Goal: Task Accomplishment & Management: Complete application form

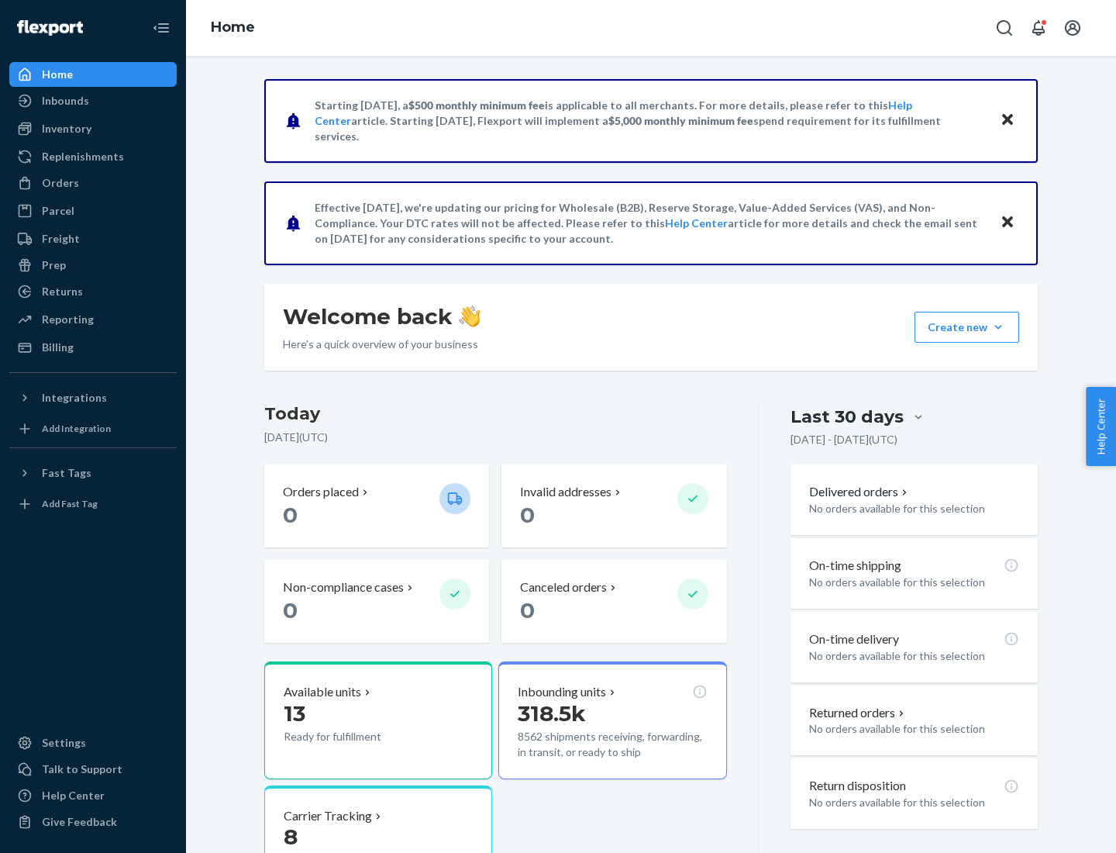
click at [998, 327] on button "Create new Create new inbound Create new order Create new product" at bounding box center [967, 327] width 105 height 31
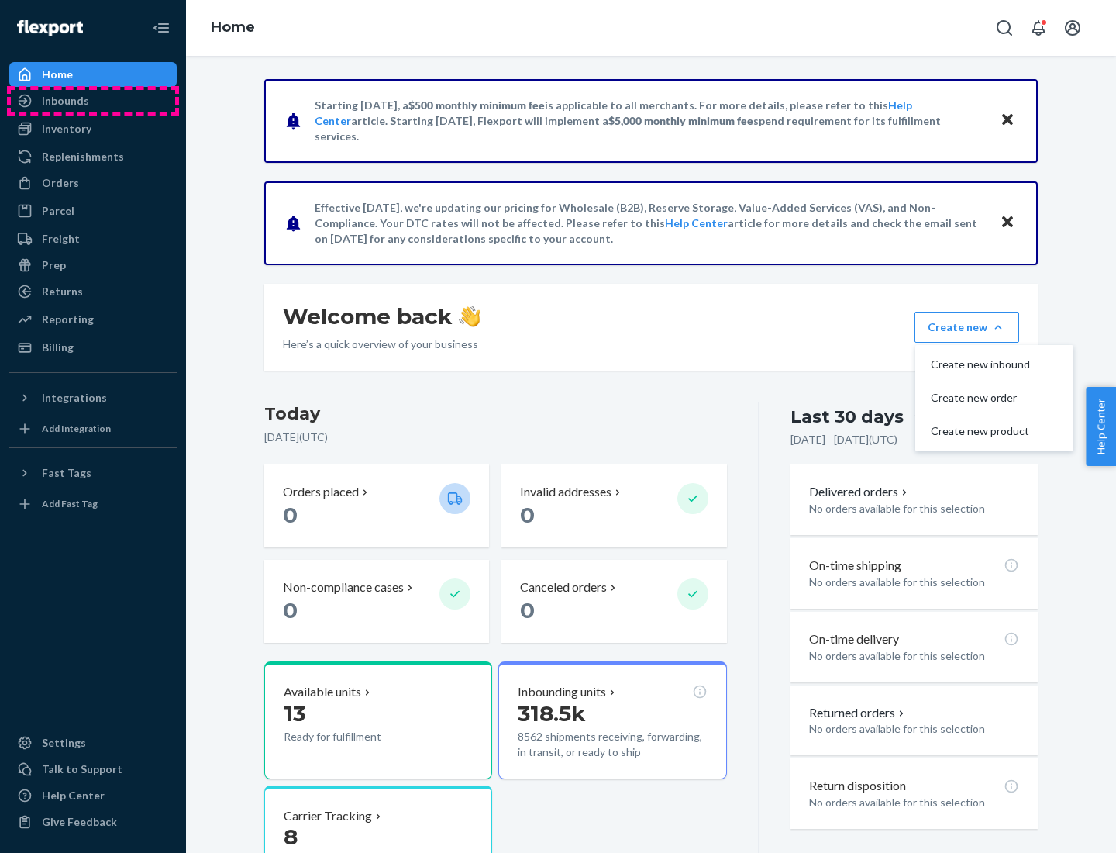
click at [93, 101] on div "Inbounds" at bounding box center [93, 101] width 164 height 22
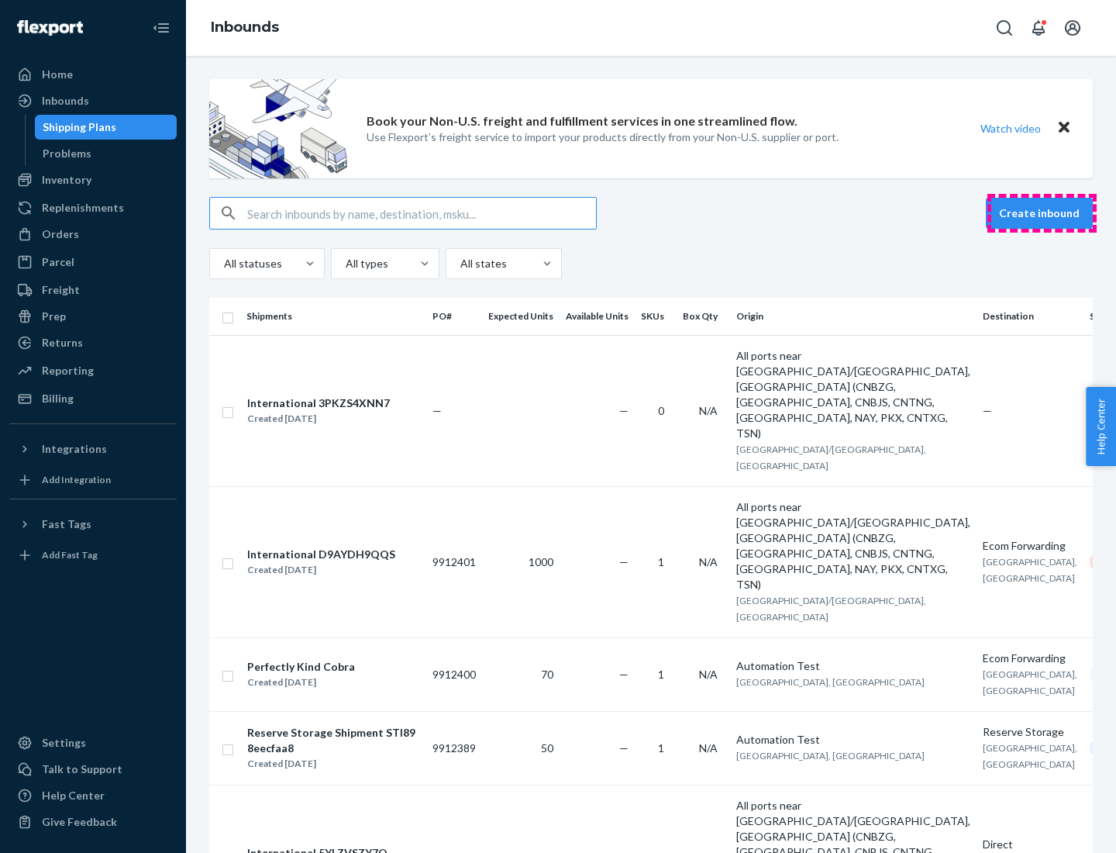
click at [1042, 213] on button "Create inbound" at bounding box center [1039, 213] width 107 height 31
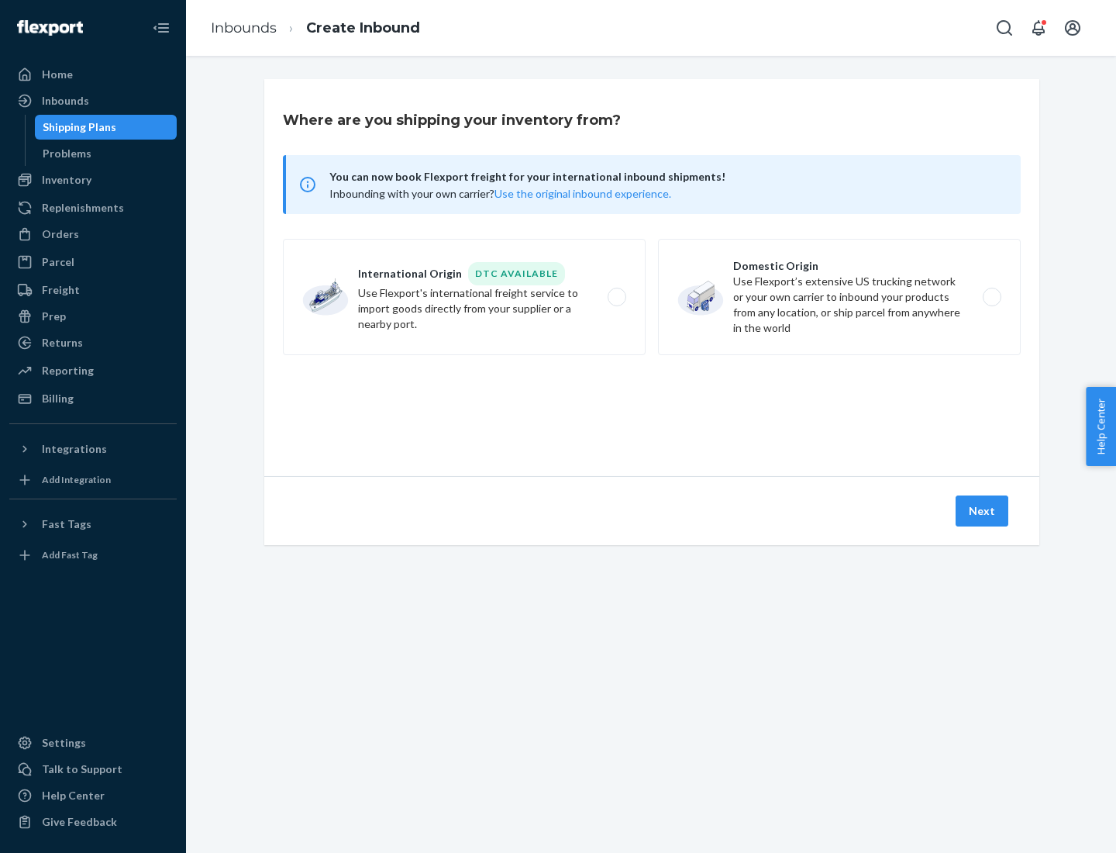
click at [839, 297] on label "Domestic Origin Use Flexport’s extensive US trucking network or your own carrie…" at bounding box center [839, 297] width 363 height 116
click at [991, 297] on input "Domestic Origin Use Flexport’s extensive US trucking network or your own carrie…" at bounding box center [996, 297] width 10 height 10
radio input "true"
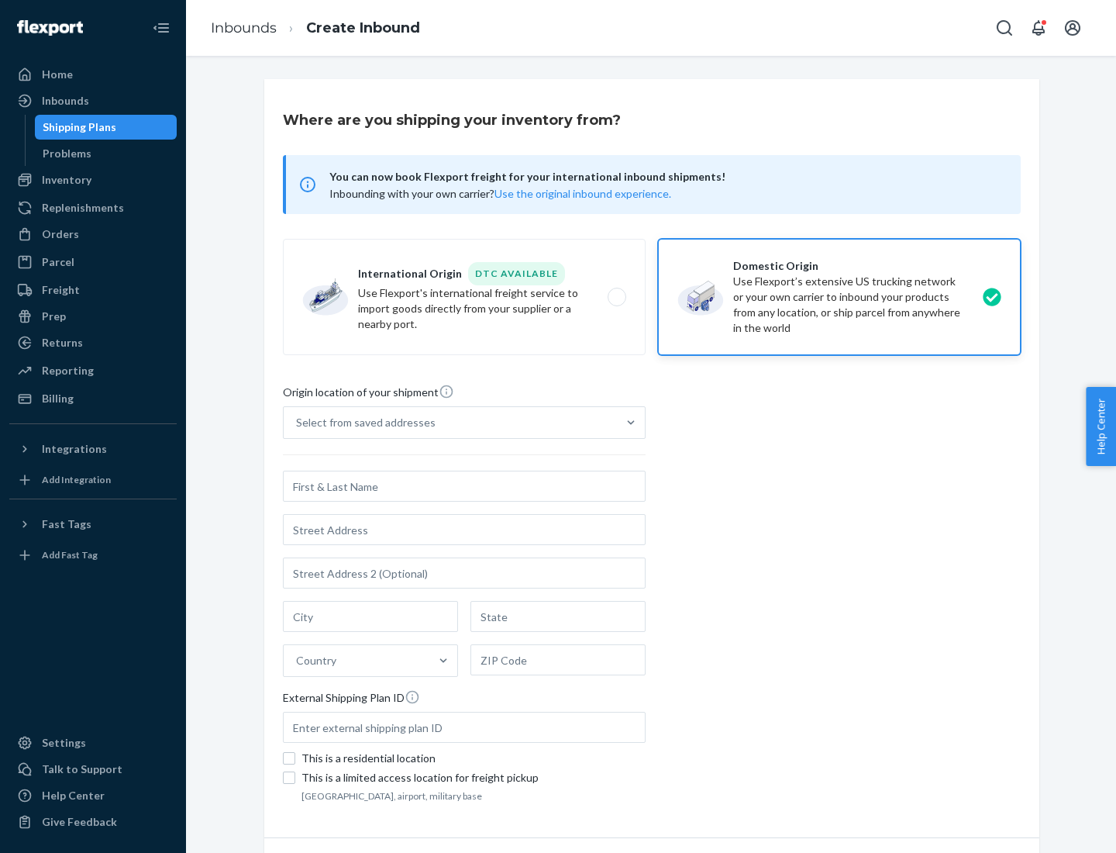
click at [362, 422] on div "Select from saved addresses" at bounding box center [366, 423] width 140 height 16
click at [298, 422] on input "Select from saved addresses" at bounding box center [297, 423] width 2 height 16
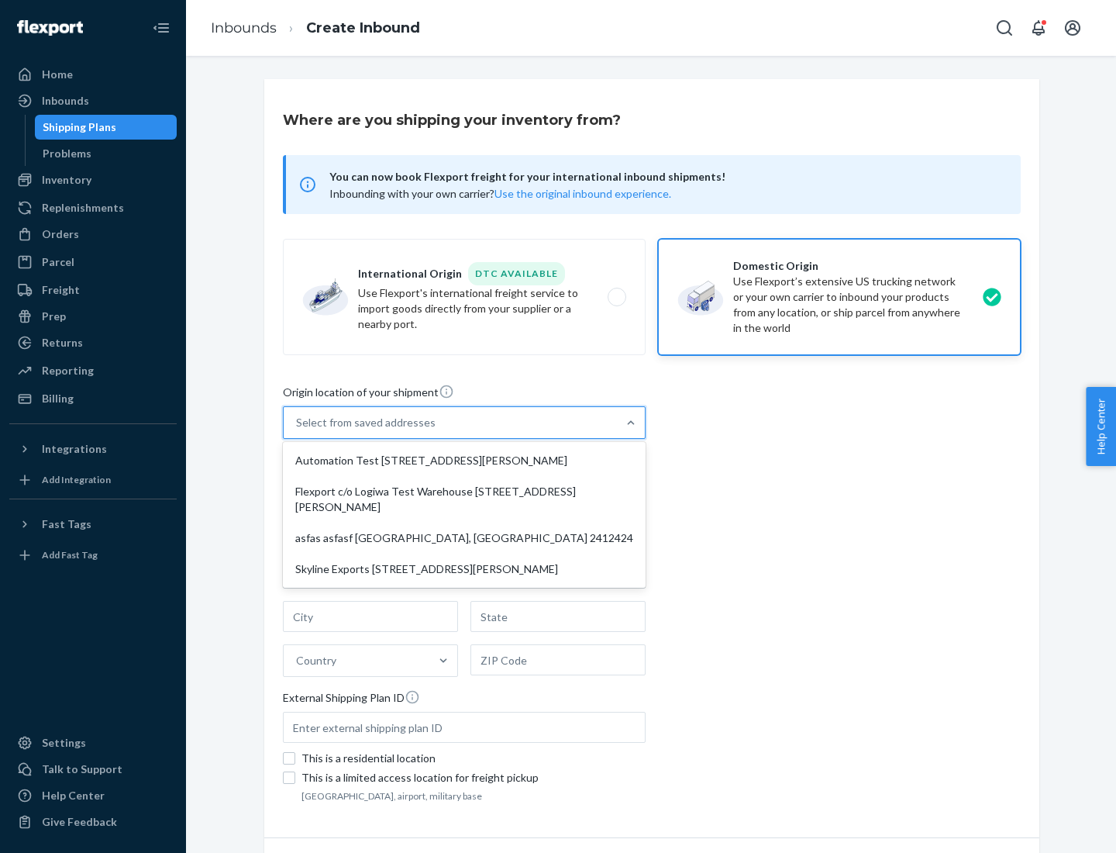
scroll to position [6, 0]
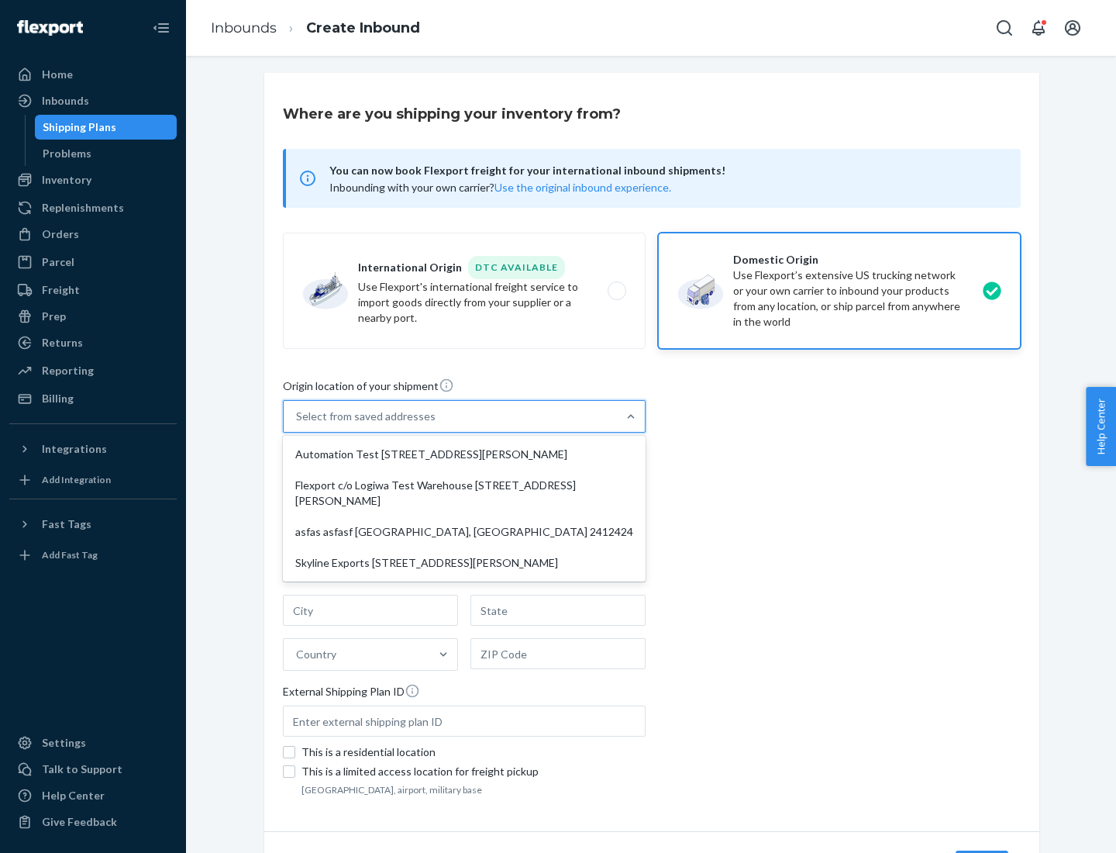
click at [464, 454] on div "Automation Test [STREET_ADDRESS][PERSON_NAME]" at bounding box center [464, 454] width 357 height 31
click at [298, 424] on input "option Automation Test [STREET_ADDRESS][PERSON_NAME] focused, 1 of 4. 4 results…" at bounding box center [297, 416] width 2 height 16
type input "Automation Test"
type input "9th Floor"
type input "[GEOGRAPHIC_DATA]"
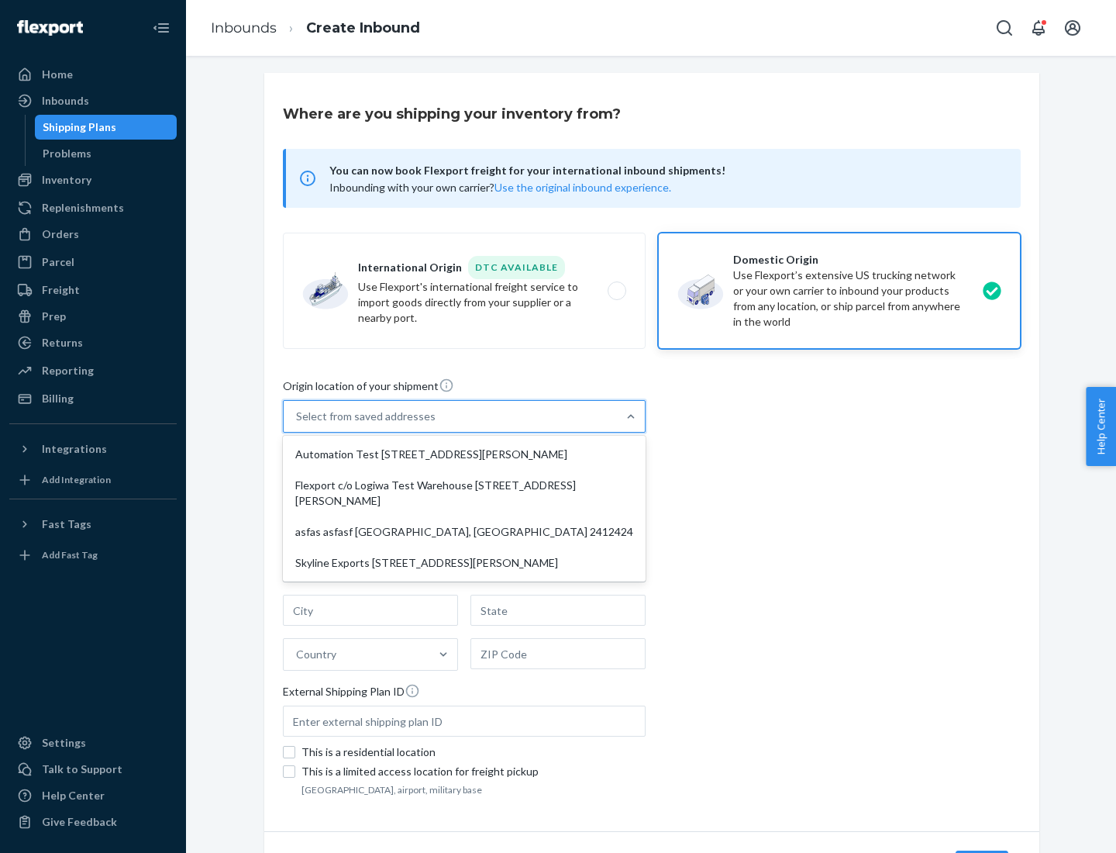
type input "CA"
type input "94104"
type input "[STREET_ADDRESS][PERSON_NAME]"
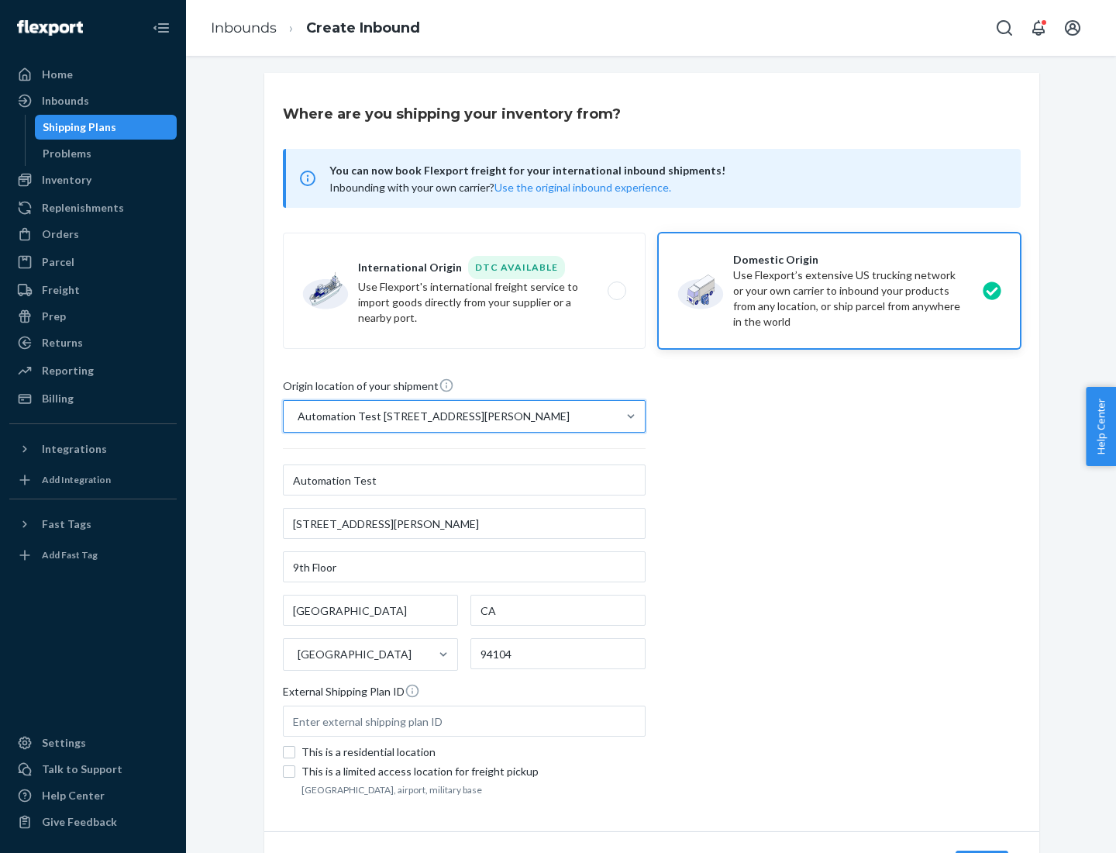
scroll to position [91, 0]
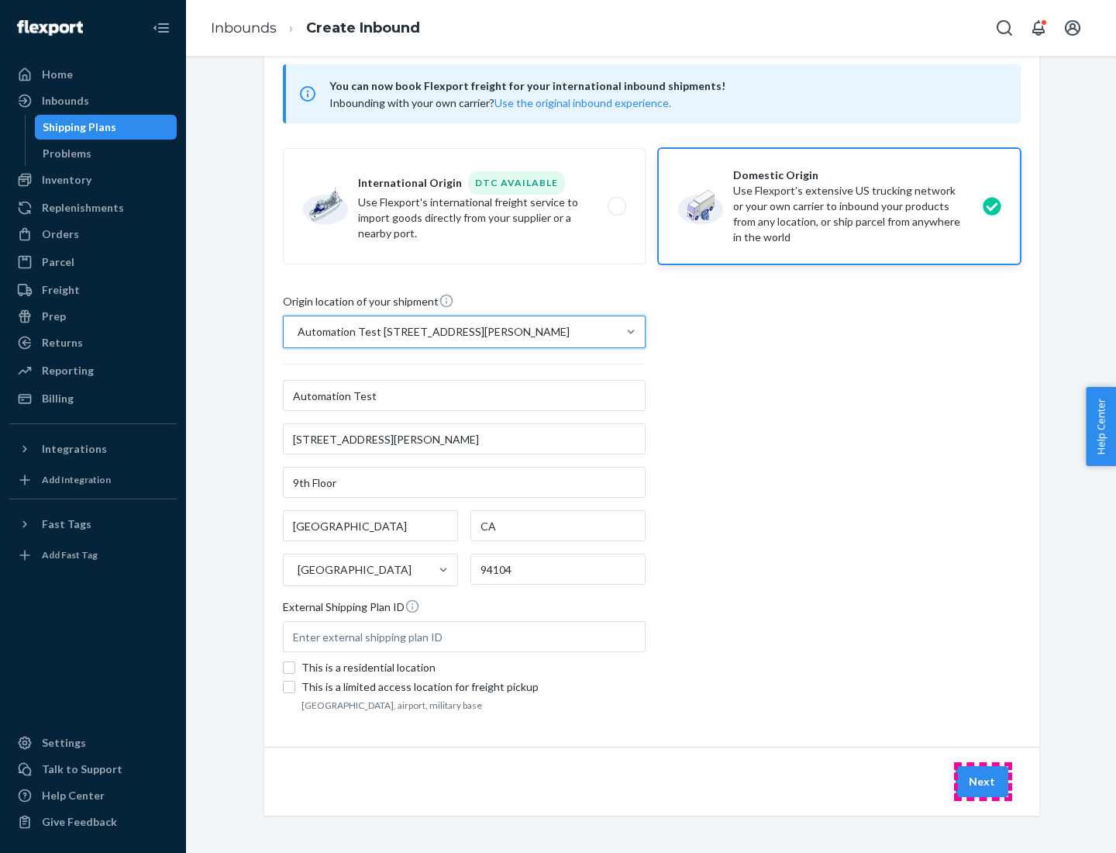
click at [983, 781] on button "Next" at bounding box center [982, 781] width 53 height 31
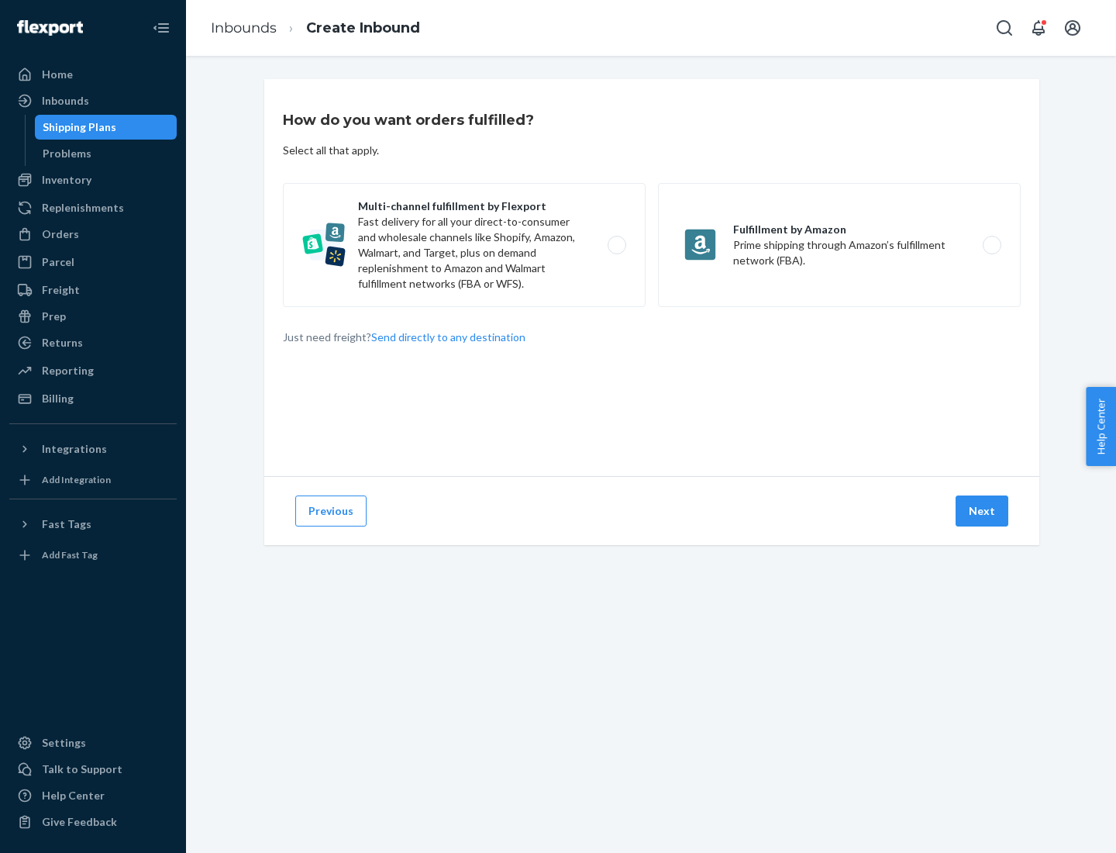
click at [464, 245] on label "Multi-channel fulfillment by Flexport Fast delivery for all your direct-to-cons…" at bounding box center [464, 245] width 363 height 124
click at [616, 245] on input "Multi-channel fulfillment by Flexport Fast delivery for all your direct-to-cons…" at bounding box center [621, 245] width 10 height 10
radio input "true"
click at [983, 511] on button "Next" at bounding box center [982, 510] width 53 height 31
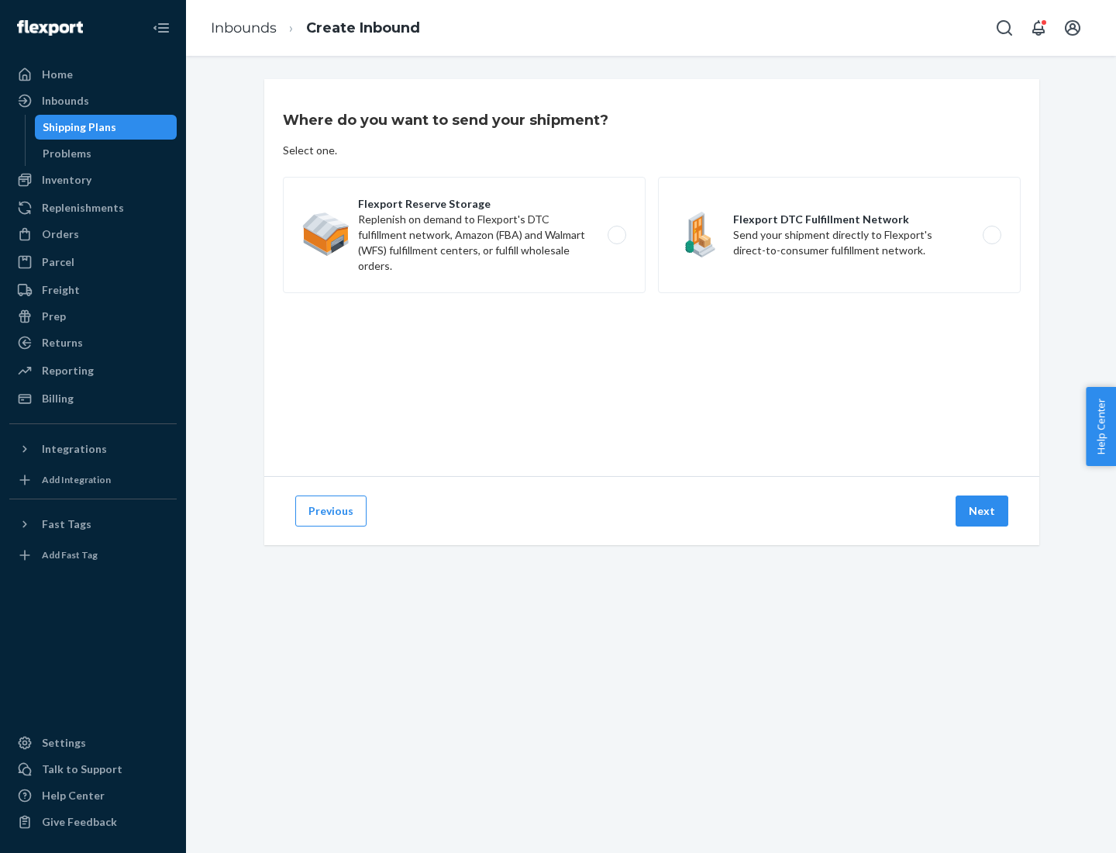
click at [839, 235] on label "Flexport DTC Fulfillment Network Send your shipment directly to Flexport's dire…" at bounding box center [839, 235] width 363 height 116
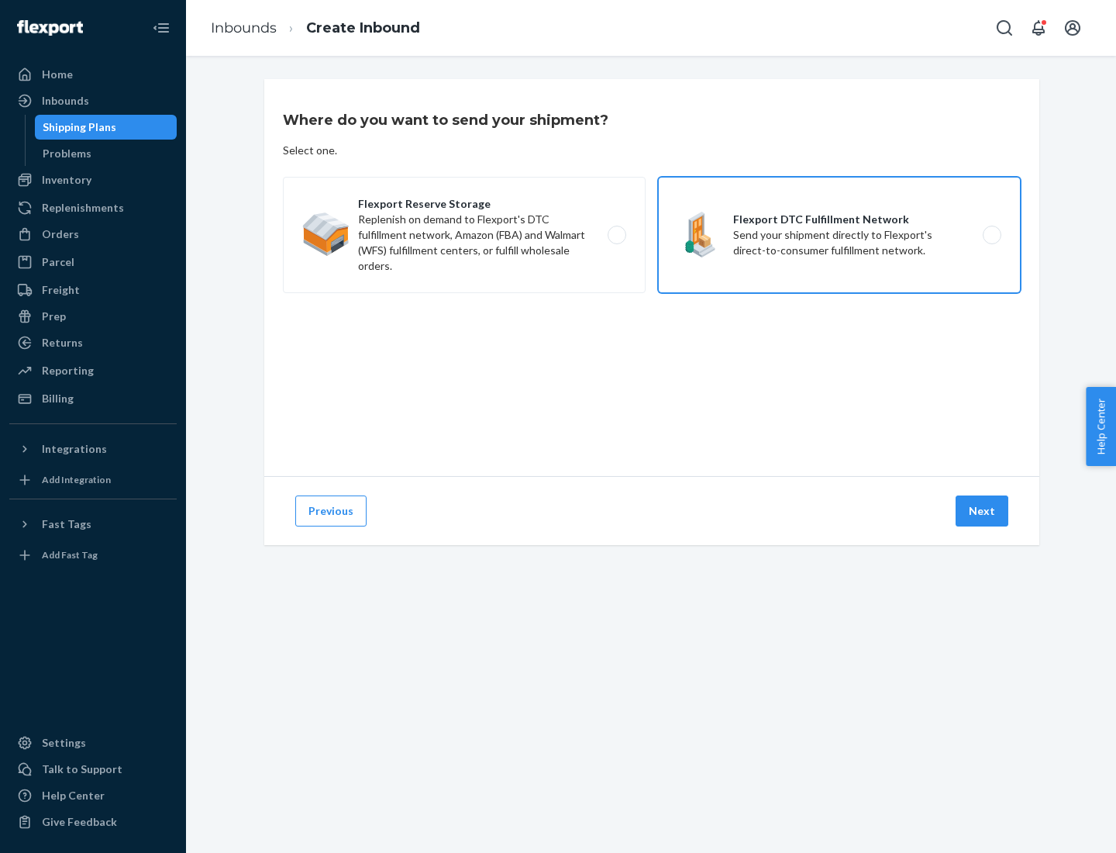
click at [991, 235] on input "Flexport DTC Fulfillment Network Send your shipment directly to Flexport's dire…" at bounding box center [996, 235] width 10 height 10
radio input "true"
click at [983, 511] on button "Next" at bounding box center [982, 510] width 53 height 31
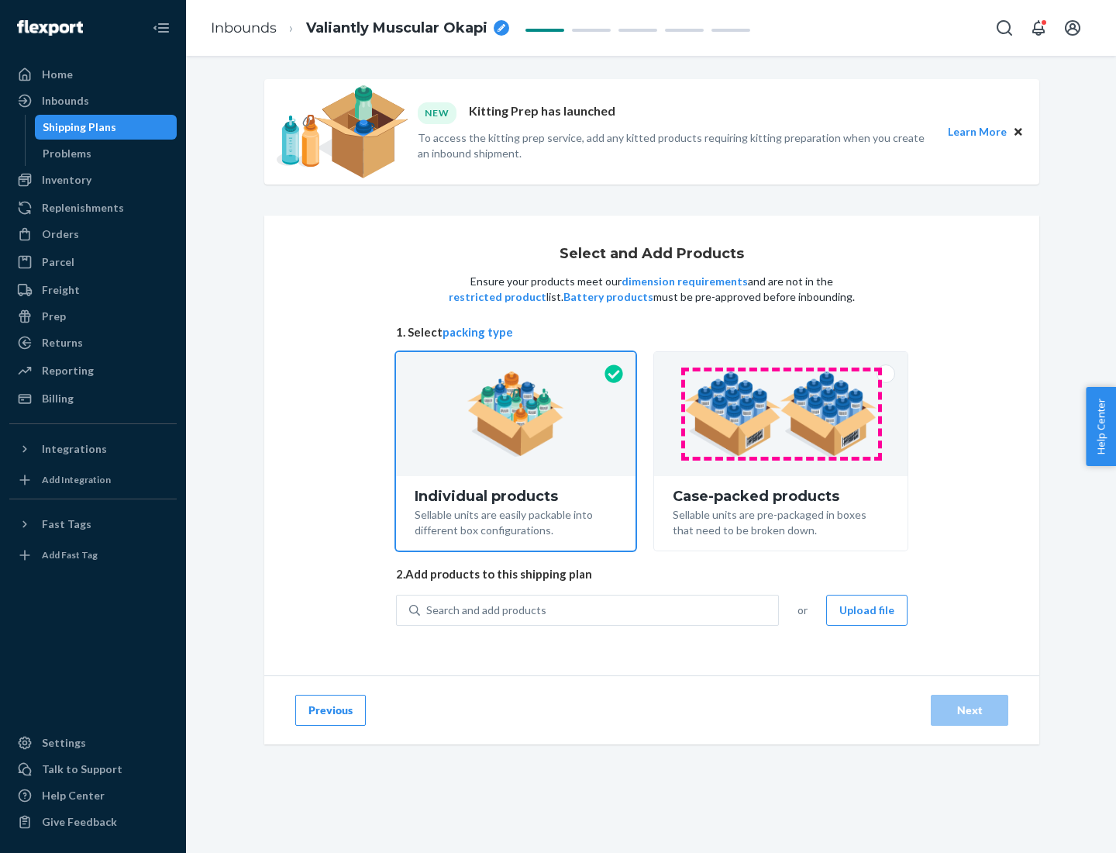
click at [781, 414] on img at bounding box center [780, 413] width 193 height 85
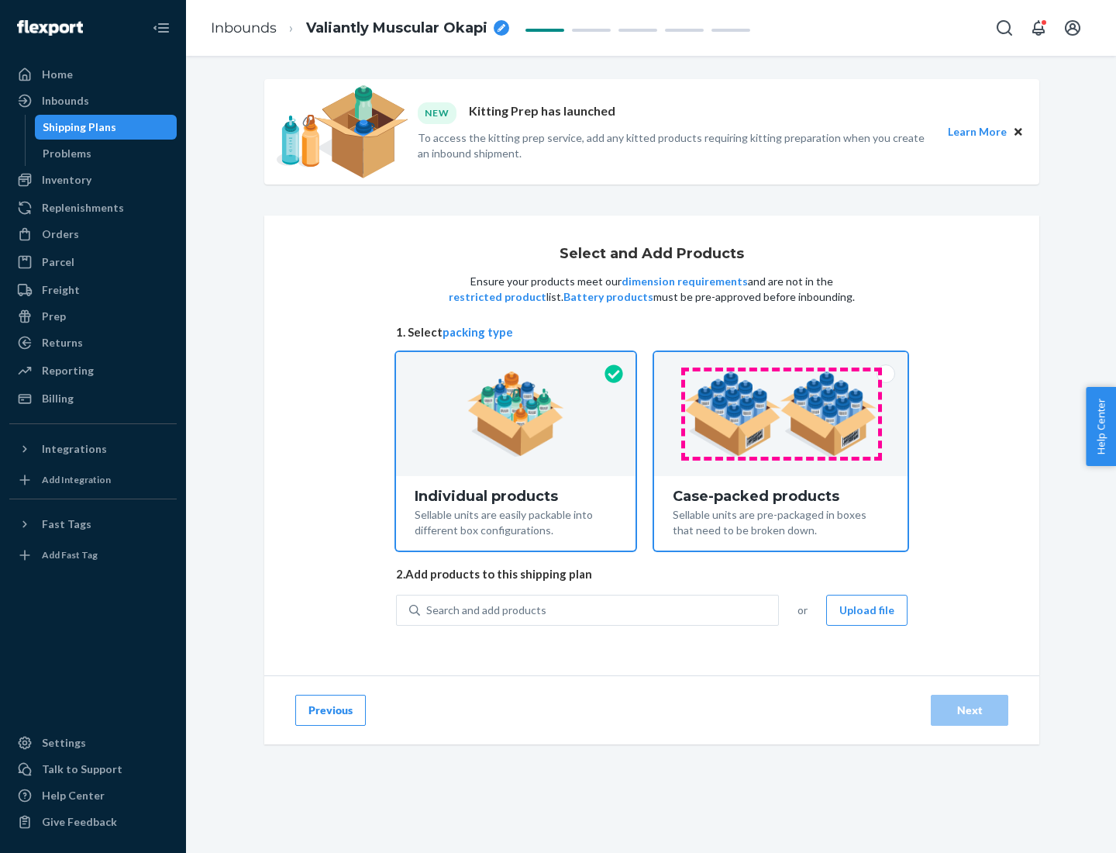
click at [781, 362] on input "Case-packed products Sellable units are pre-packaged in boxes that need to be b…" at bounding box center [781, 357] width 10 height 10
radio input "true"
radio input "false"
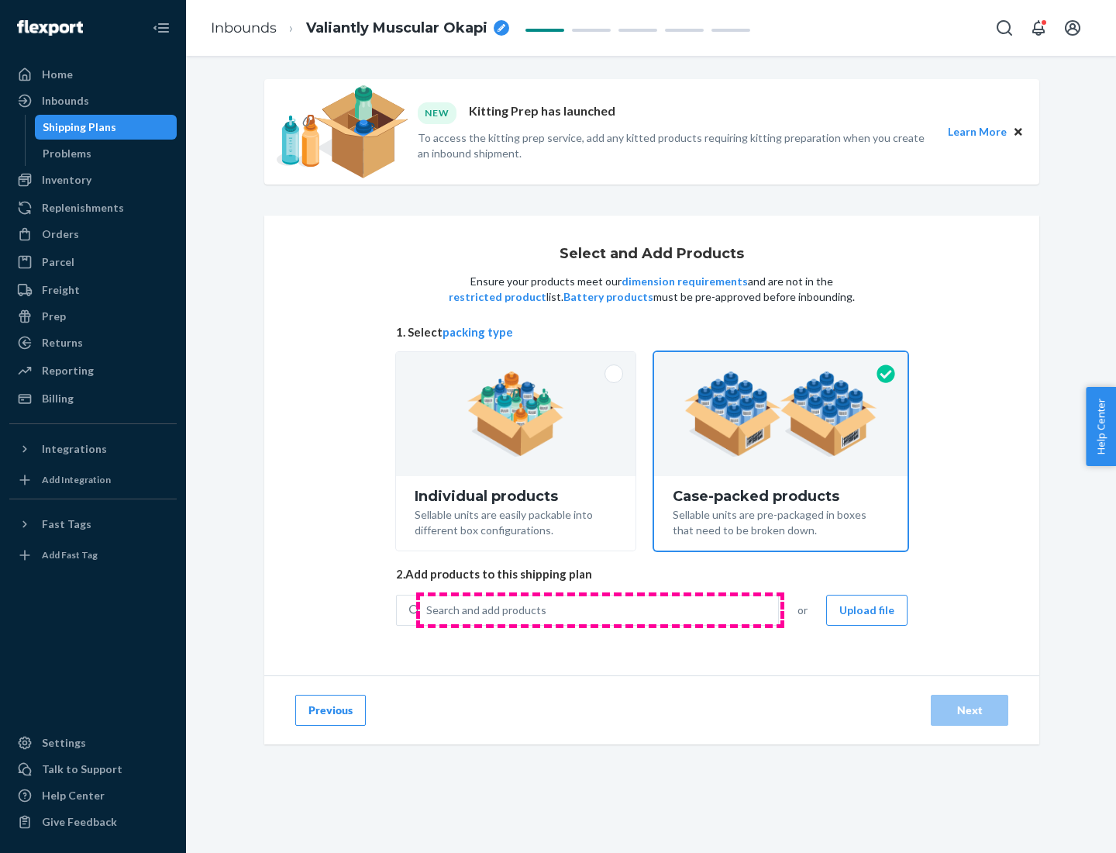
click at [600, 609] on div "Search and add products" at bounding box center [599, 610] width 358 height 28
click at [428, 609] on input "Search and add products" at bounding box center [427, 610] width 2 height 16
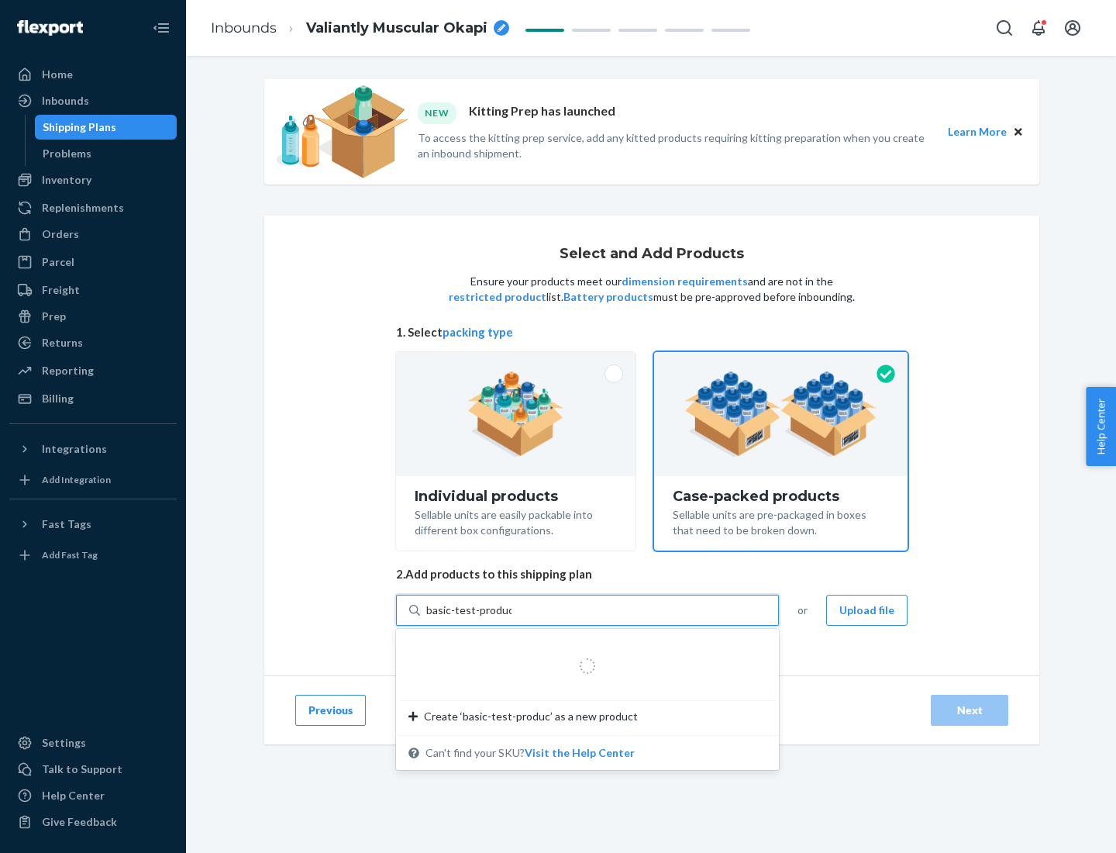
type input "basic-test-product-1"
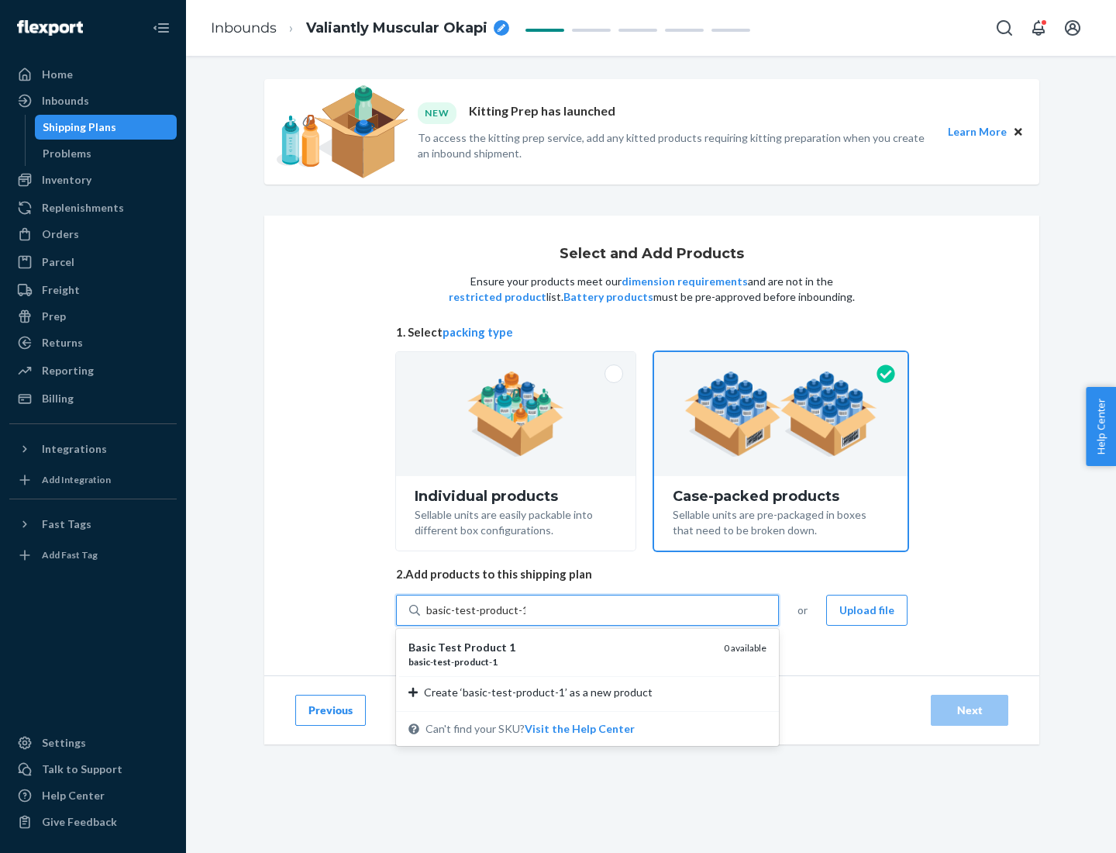
click at [560, 661] on div "basic - test - product - 1" at bounding box center [559, 661] width 303 height 13
click at [526, 618] on input "basic-test-product-1" at bounding box center [475, 610] width 99 height 16
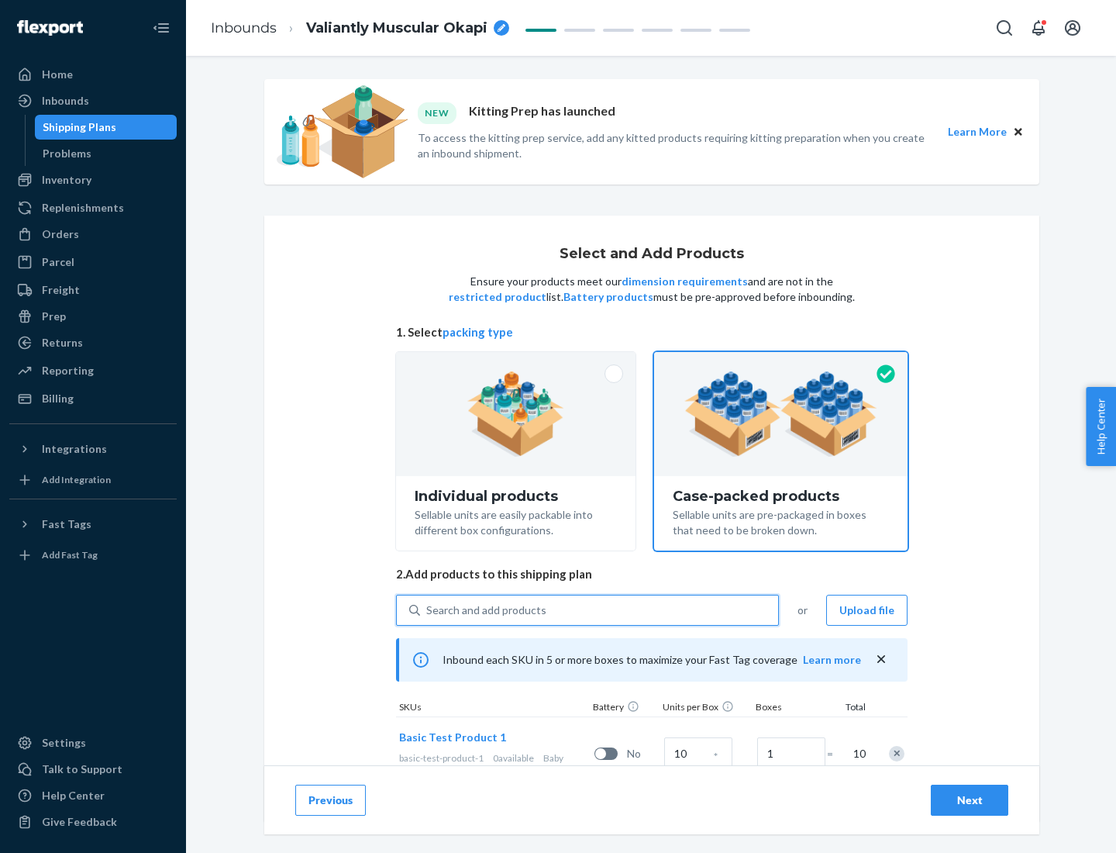
scroll to position [56, 0]
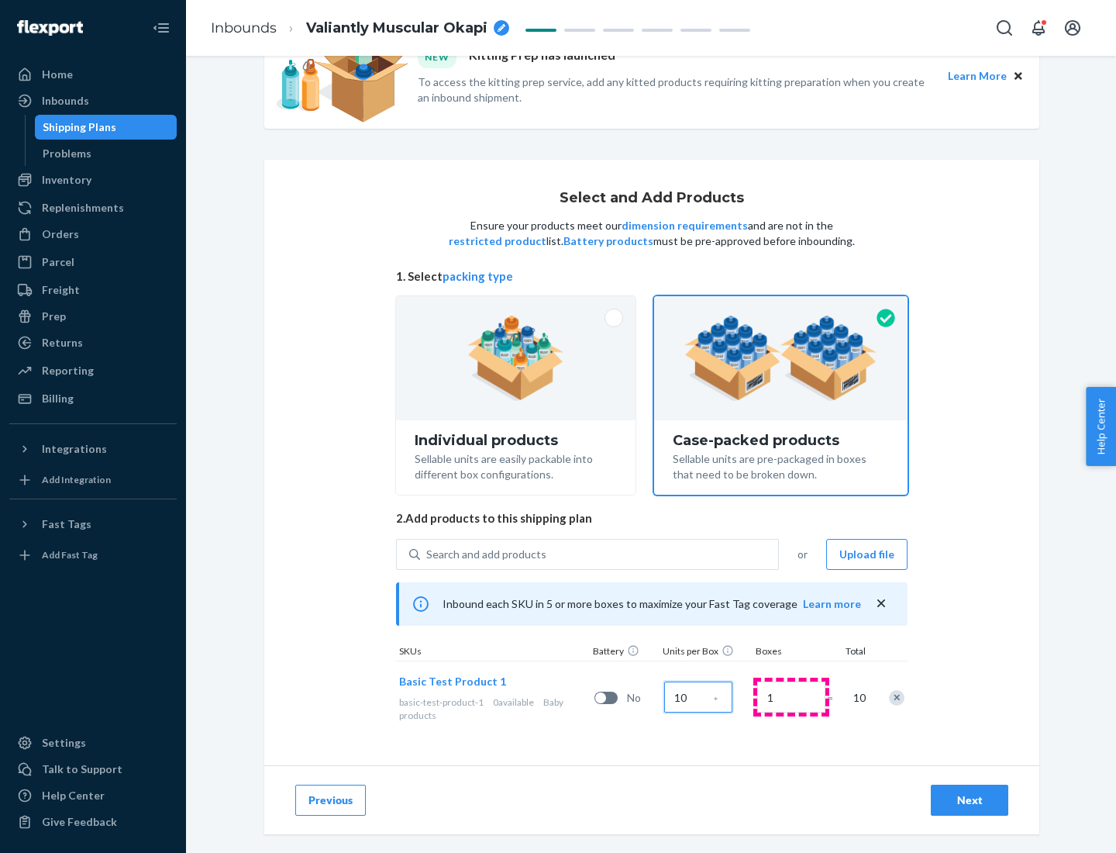
type input "10"
type input "7"
click at [970, 800] on div "Next" at bounding box center [969, 800] width 51 height 16
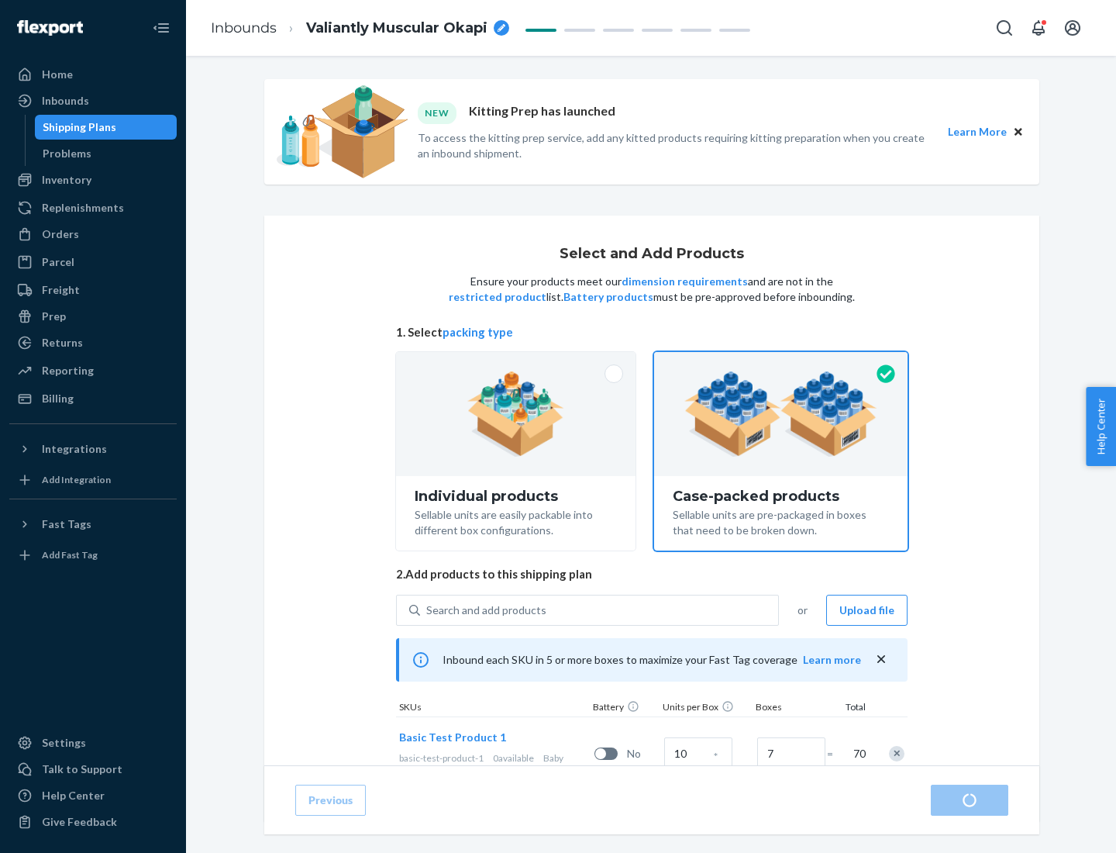
radio input "true"
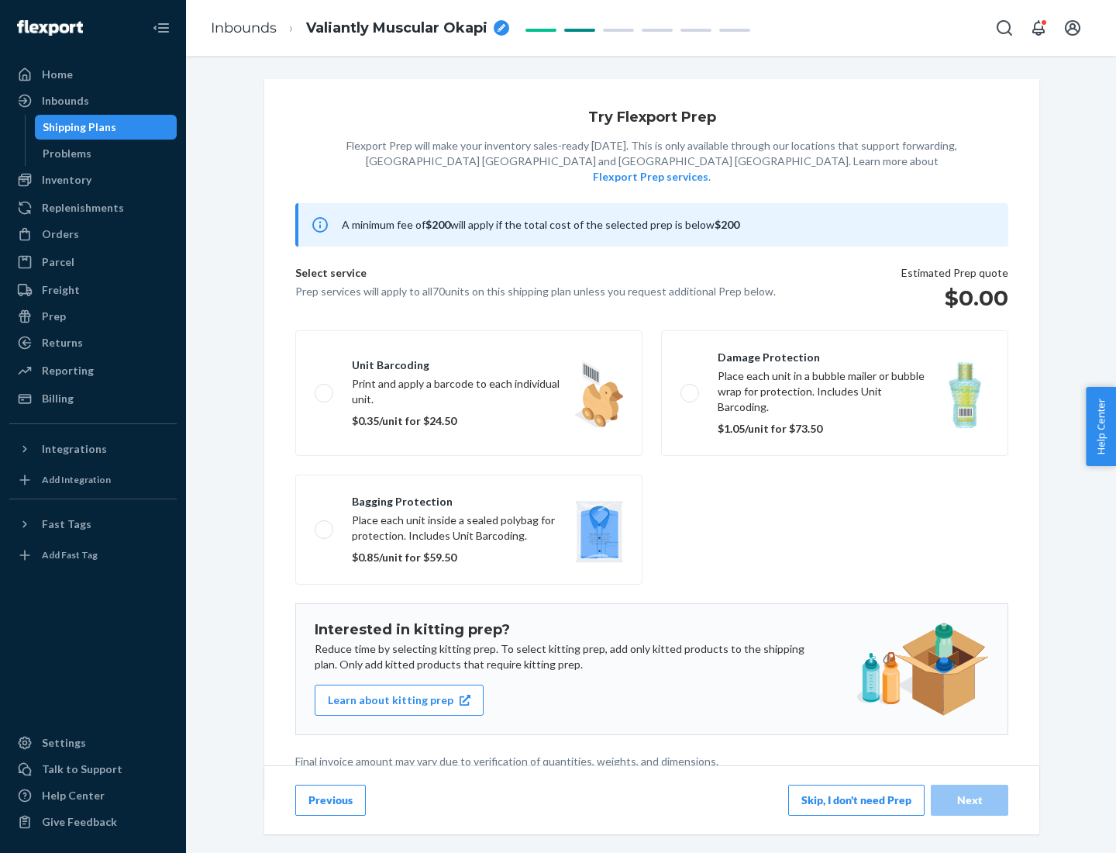
scroll to position [4, 0]
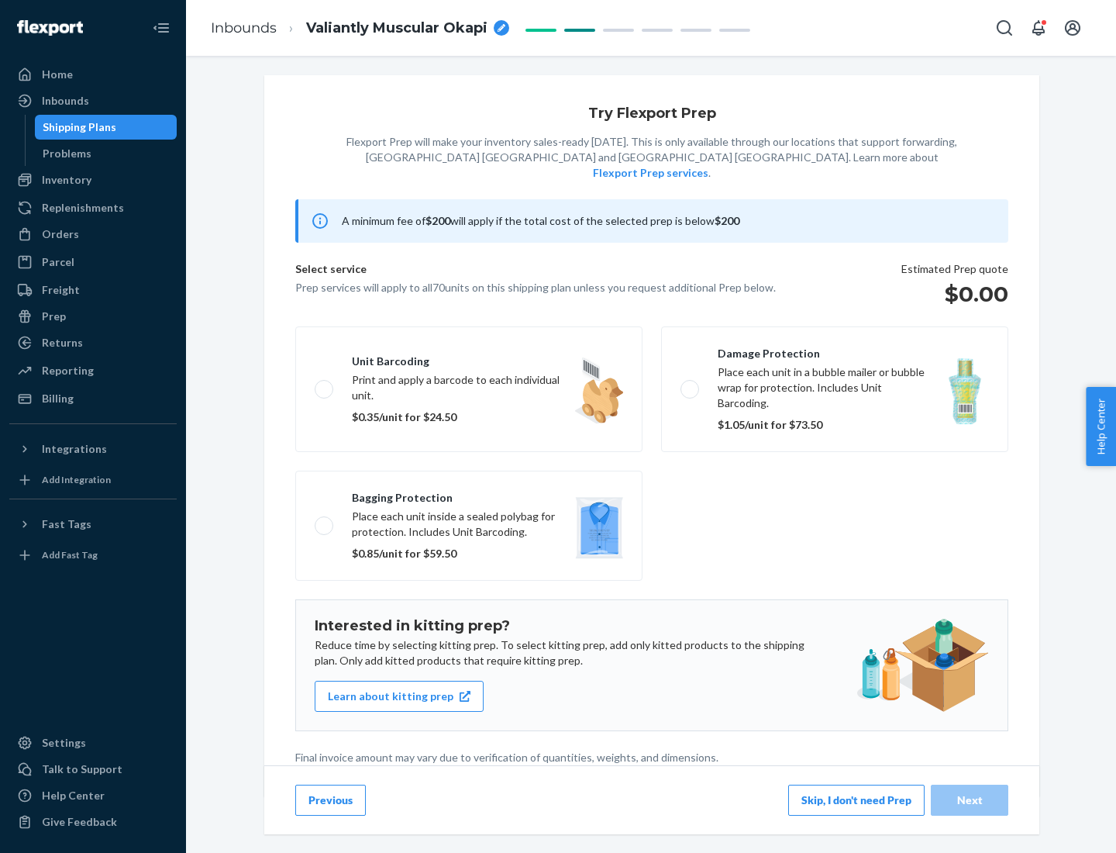
click at [469, 494] on label "Bagging protection Place each unit inside a sealed polybag for protection. Incl…" at bounding box center [468, 526] width 347 height 110
click at [325, 520] on input "Bagging protection Place each unit inside a sealed polybag for protection. Incl…" at bounding box center [320, 525] width 10 height 10
checkbox input "true"
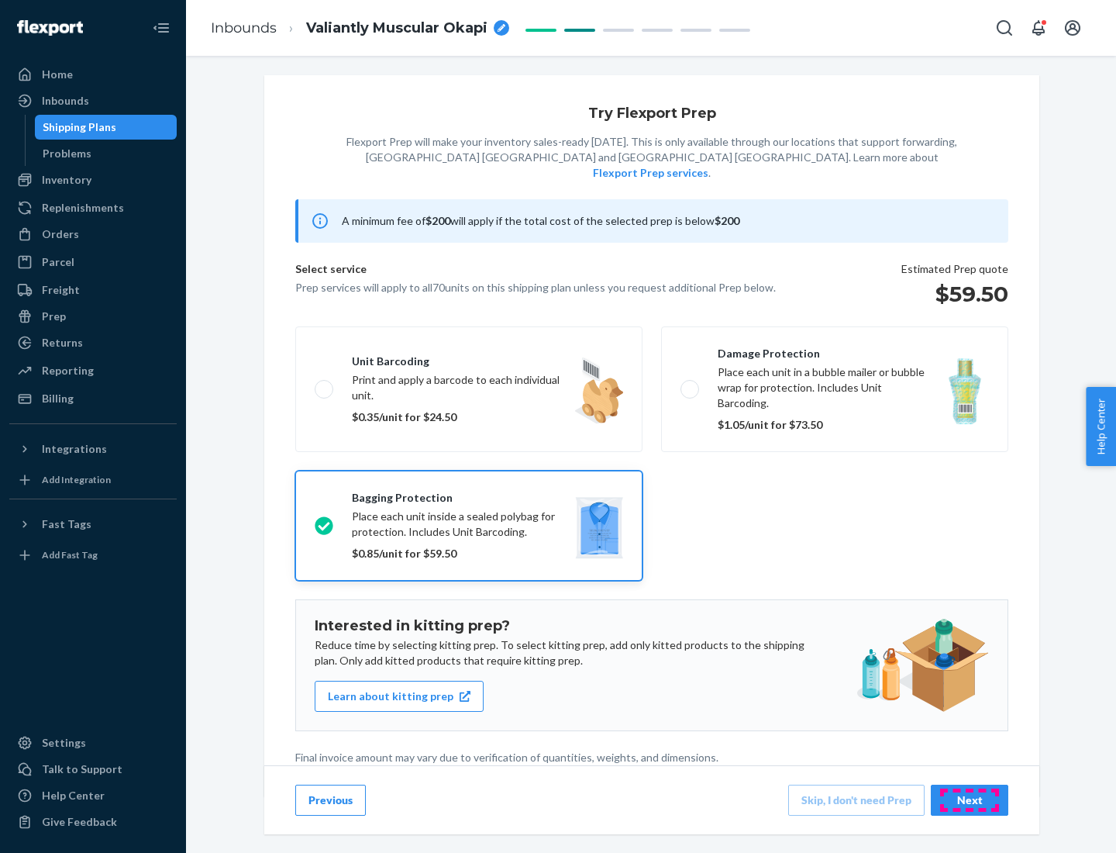
click at [970, 799] on div "Next" at bounding box center [969, 800] width 51 height 16
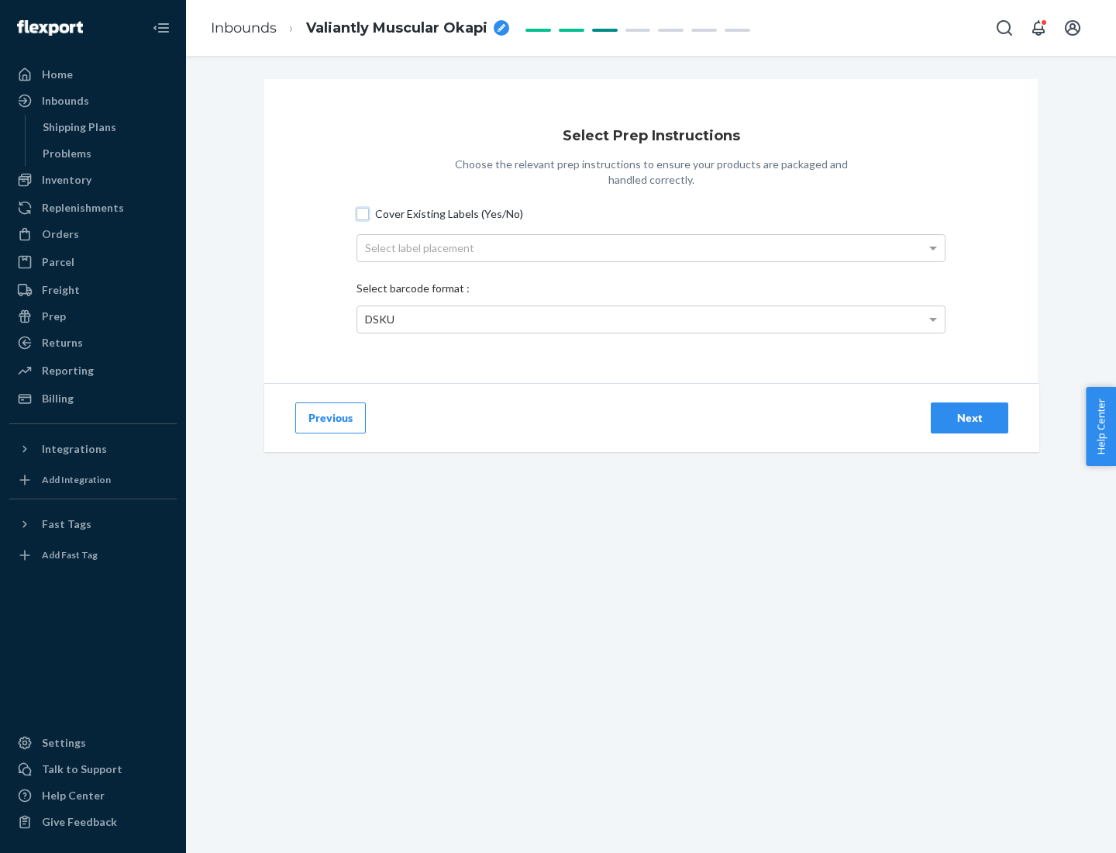
click at [363, 213] on input "Cover Existing Labels (Yes/No)" at bounding box center [363, 214] width 12 height 12
checkbox input "true"
click at [651, 247] on div "Select label placement" at bounding box center [651, 248] width 588 height 26
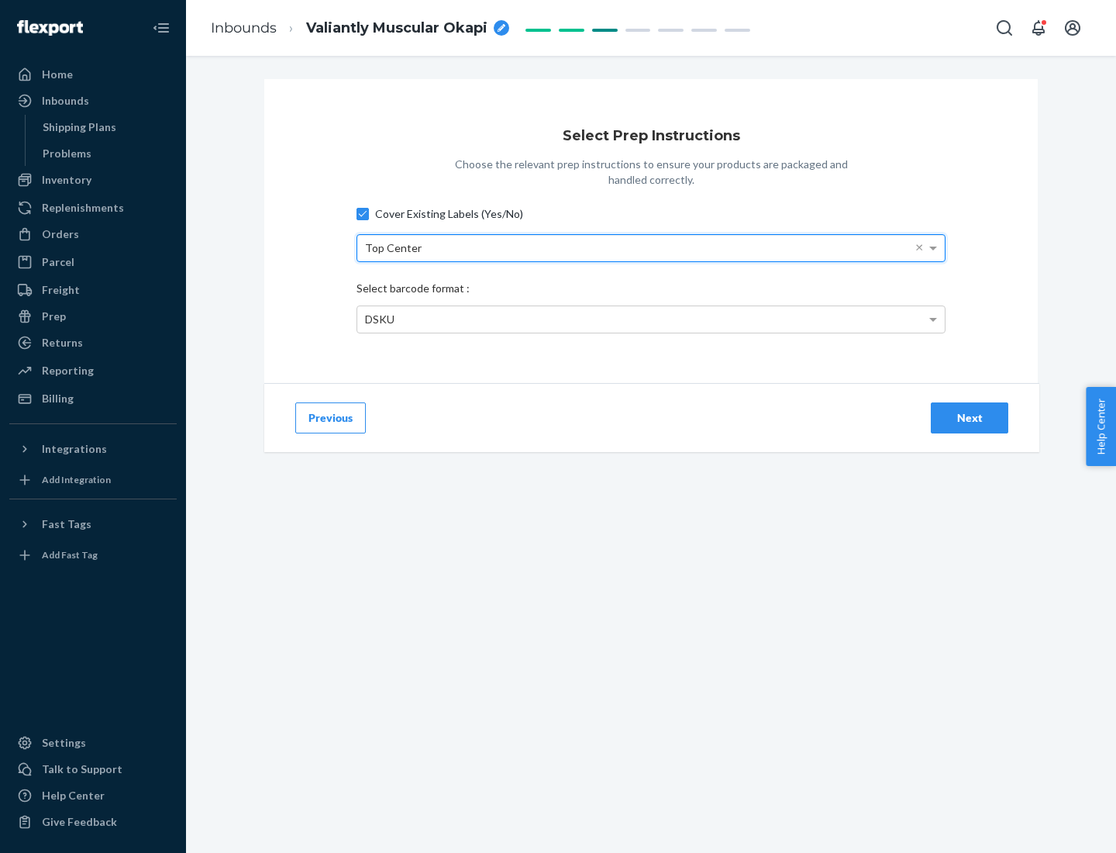
click at [651, 319] on div "DSKU" at bounding box center [651, 319] width 588 height 26
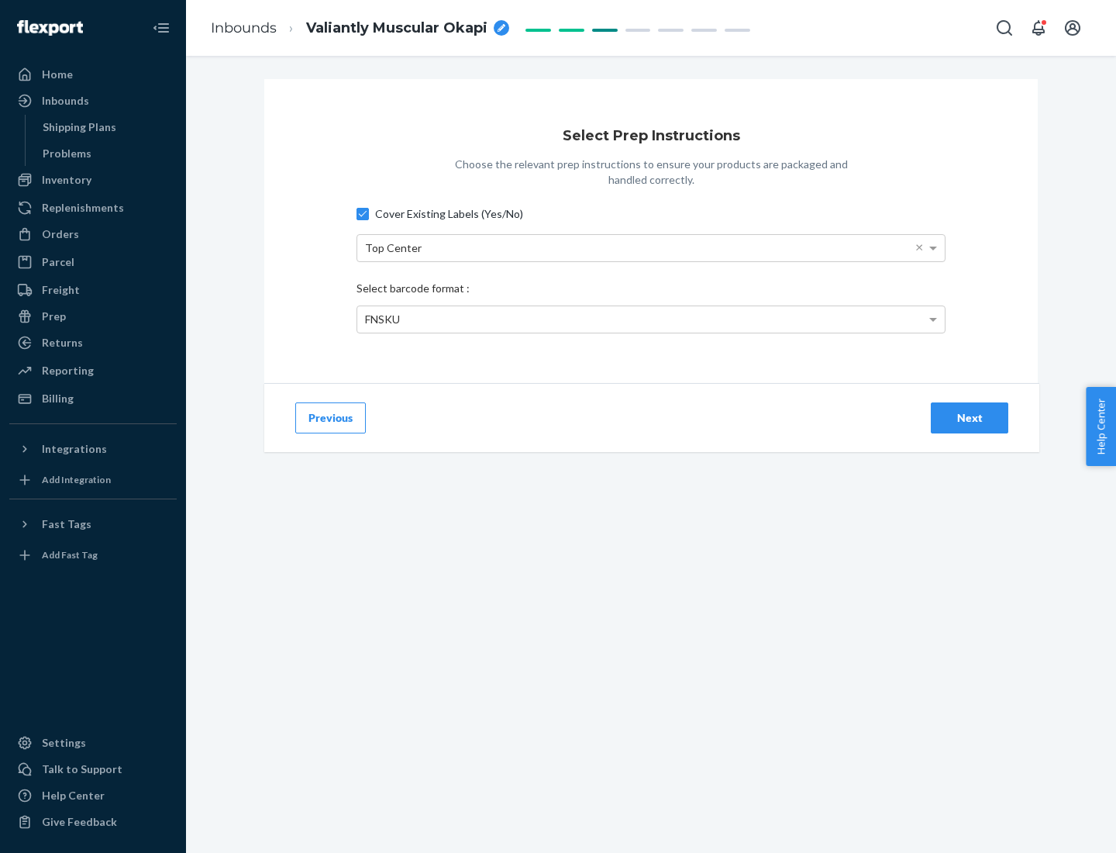
click at [970, 417] on div "Next" at bounding box center [969, 418] width 51 height 16
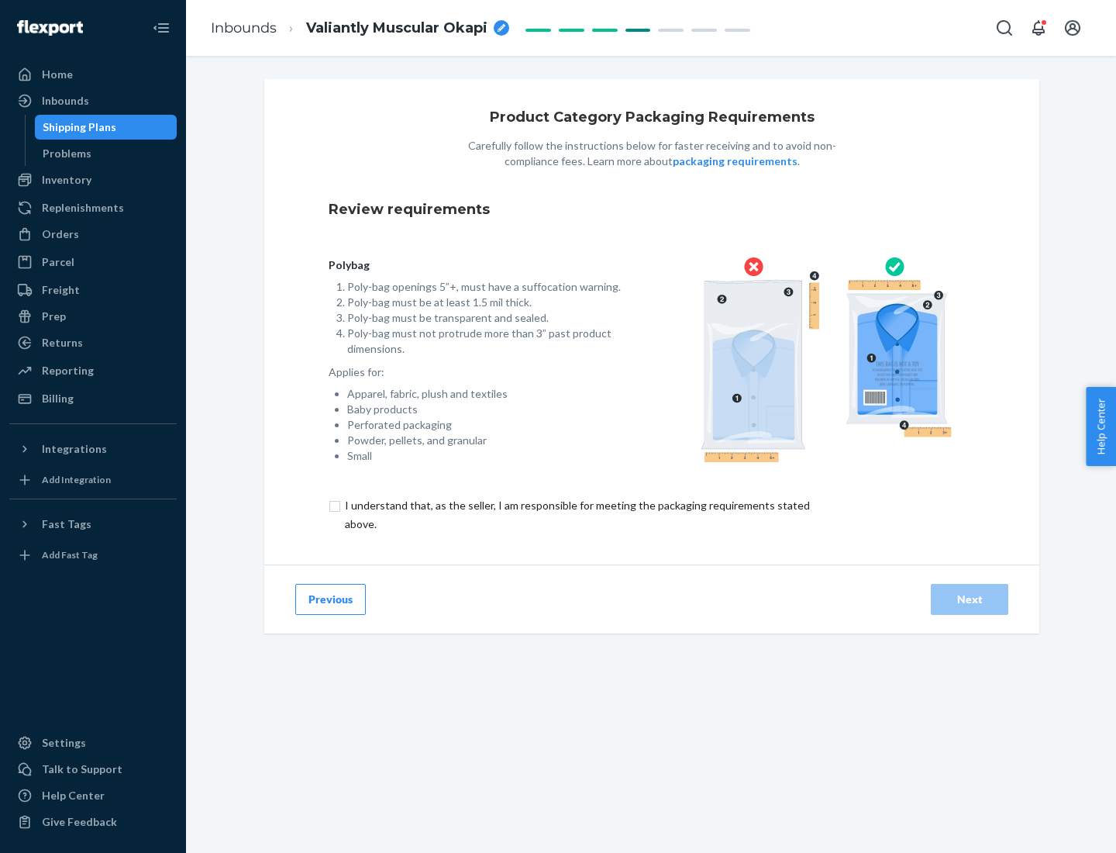
click at [576, 514] on input "checkbox" at bounding box center [586, 514] width 515 height 37
checkbox input "true"
click at [970, 598] on div "Next" at bounding box center [969, 599] width 51 height 16
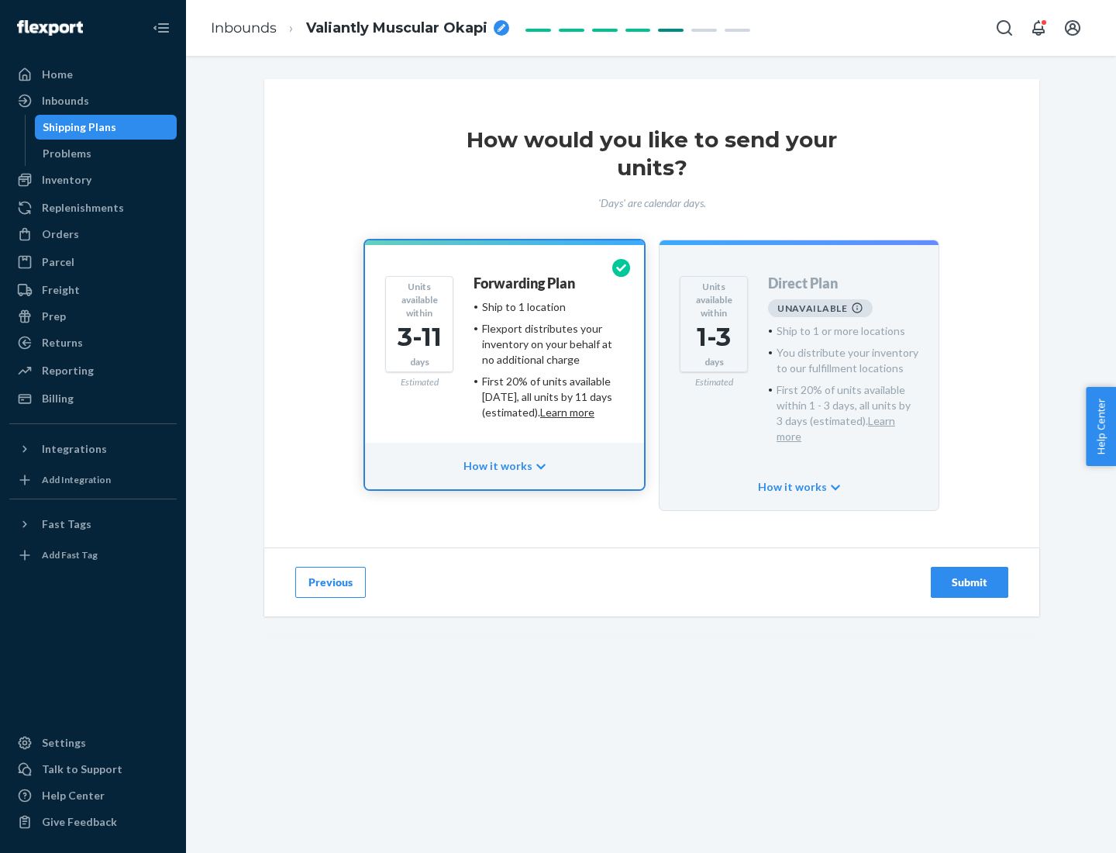
click at [526, 283] on h4 "Forwarding Plan" at bounding box center [525, 284] width 102 height 16
click at [970, 574] on div "Submit" at bounding box center [969, 582] width 51 height 16
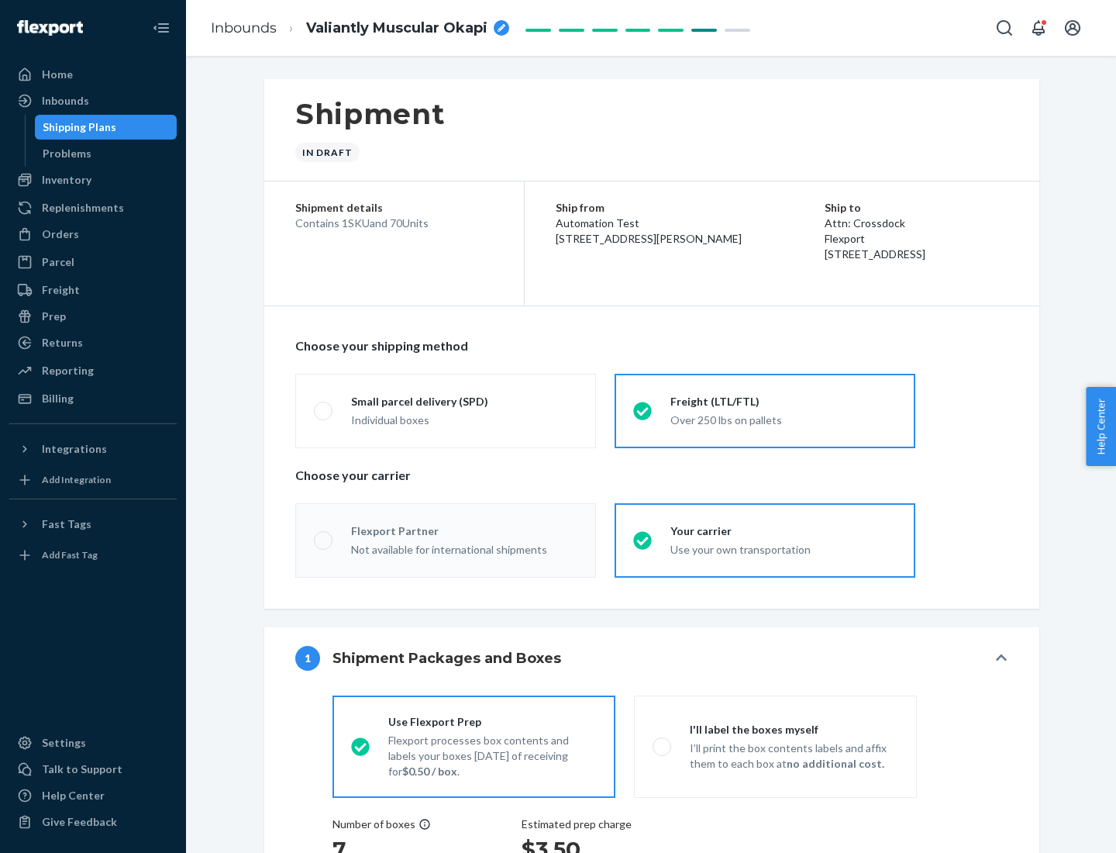
radio input "true"
radio input "false"
radio input "true"
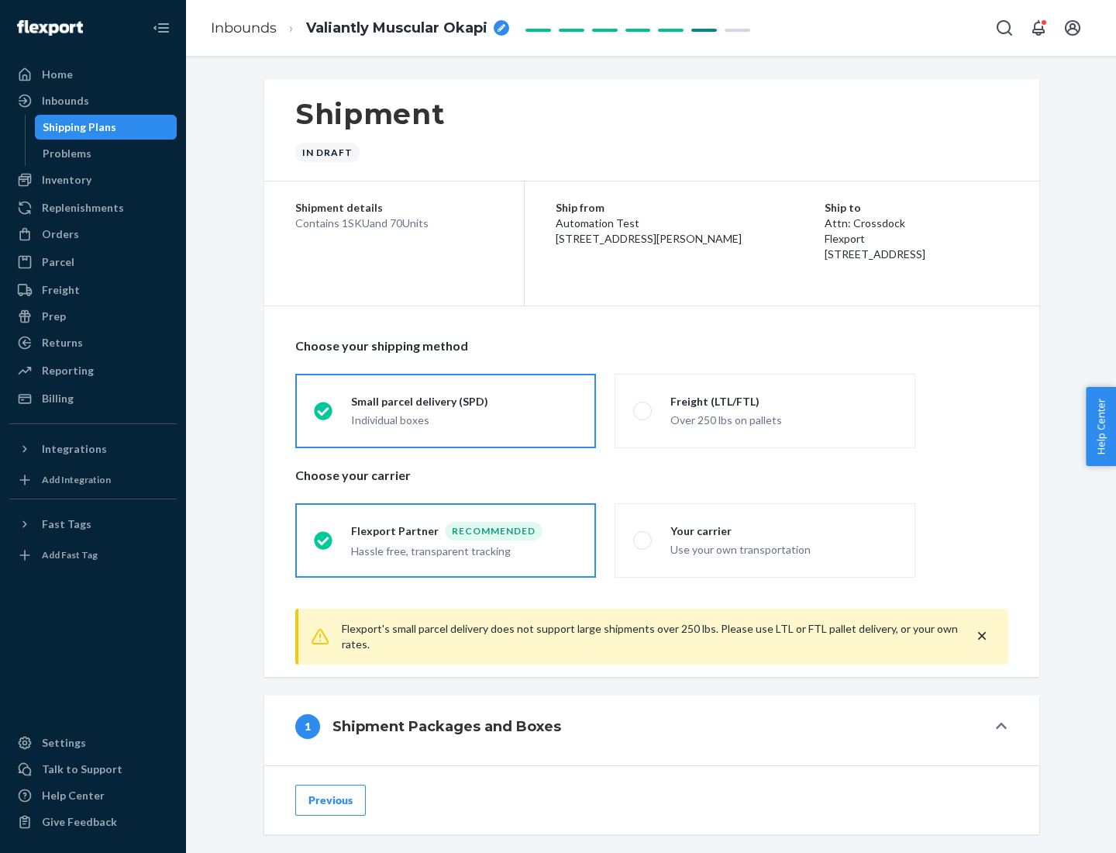
click at [464, 418] on div "Individual boxes" at bounding box center [464, 420] width 226 height 16
click at [324, 415] on input "Small parcel delivery (SPD) Individual boxes" at bounding box center [319, 410] width 10 height 10
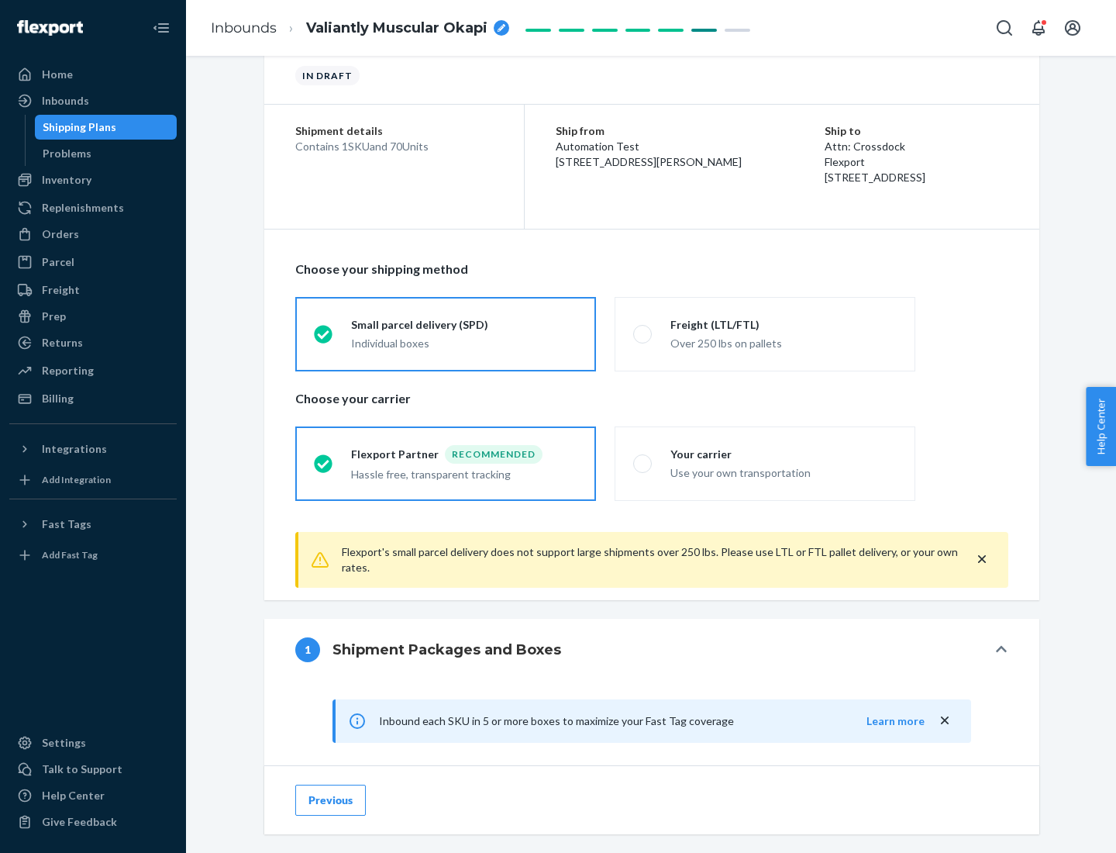
click at [784, 453] on div "Your carrier" at bounding box center [783, 454] width 226 height 16
click at [643, 458] on input "Your carrier Use your own transportation" at bounding box center [638, 463] width 10 height 10
radio input "true"
radio input "false"
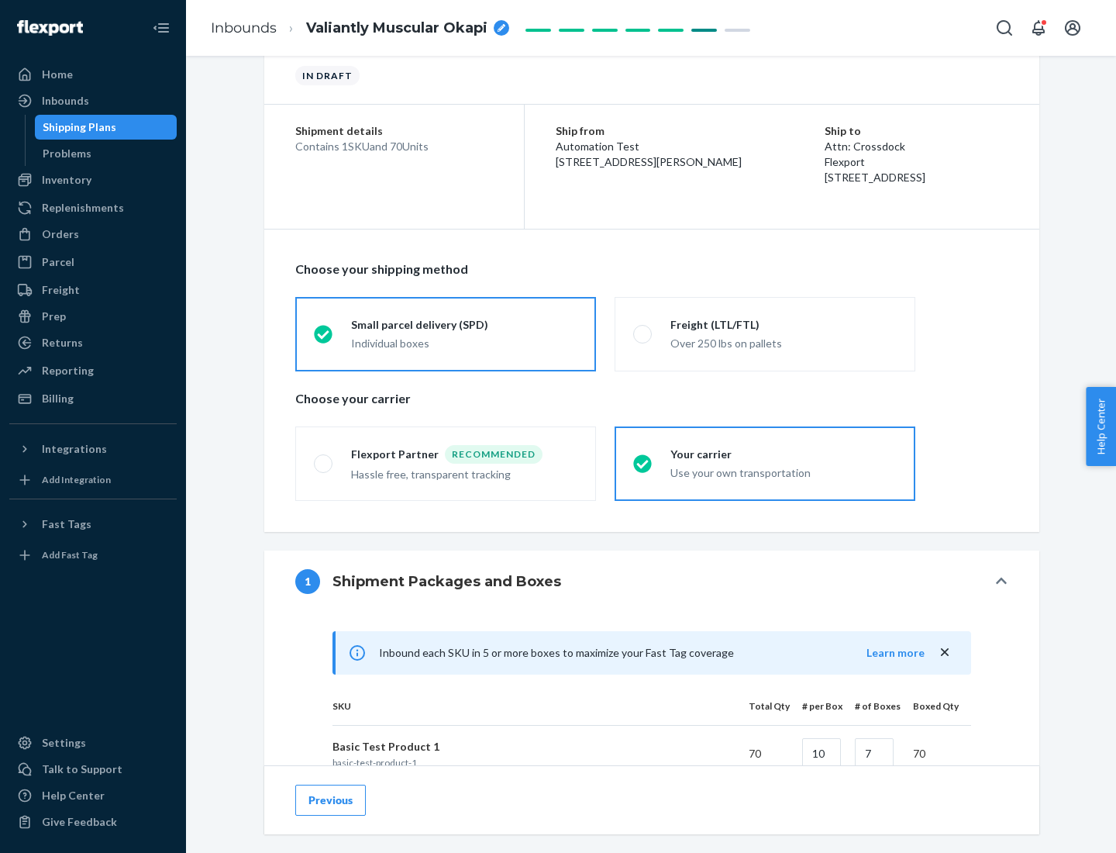
scroll to position [376, 0]
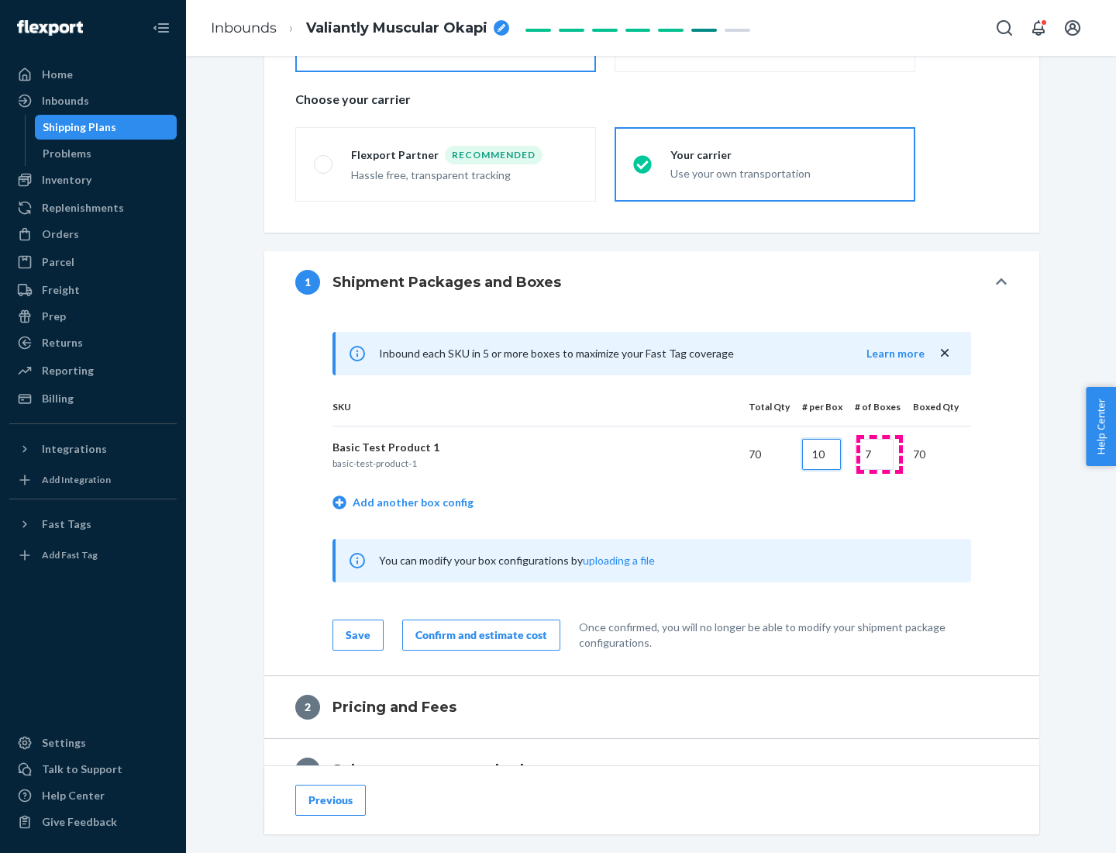
type input "10"
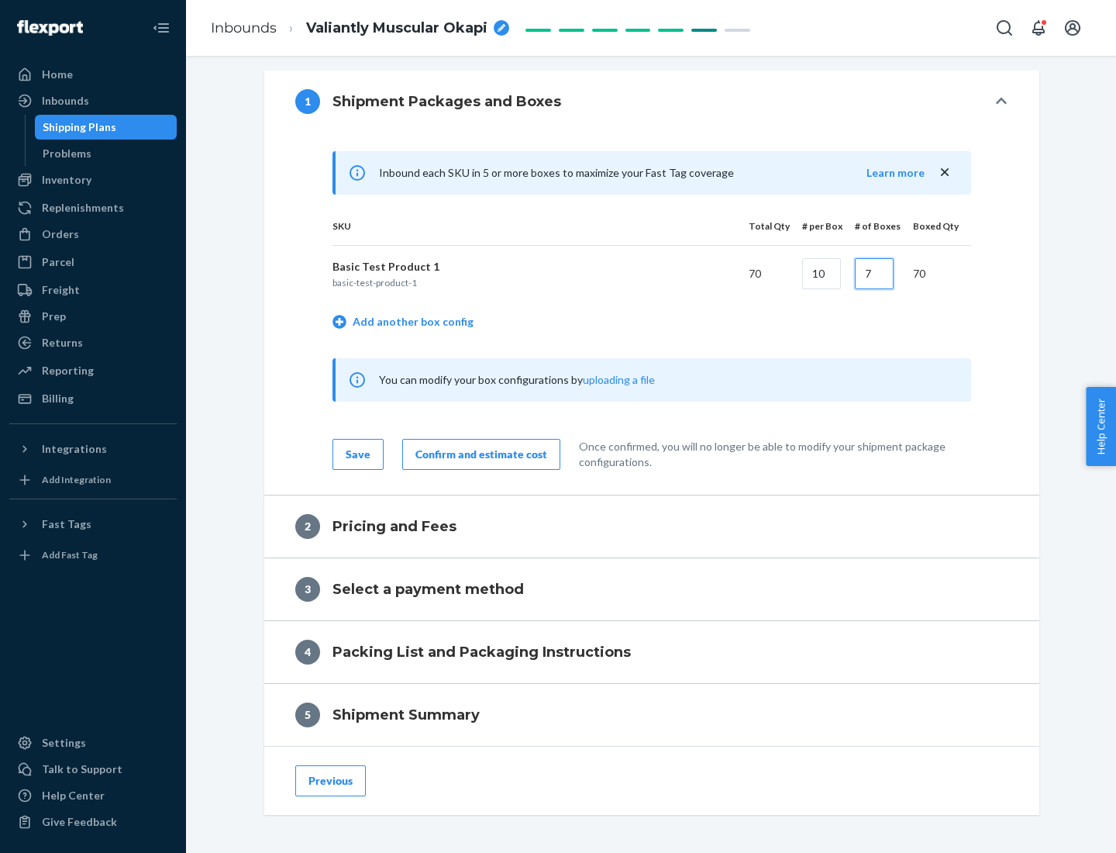
type input "7"
click at [478, 453] on div "Confirm and estimate cost" at bounding box center [481, 454] width 132 height 16
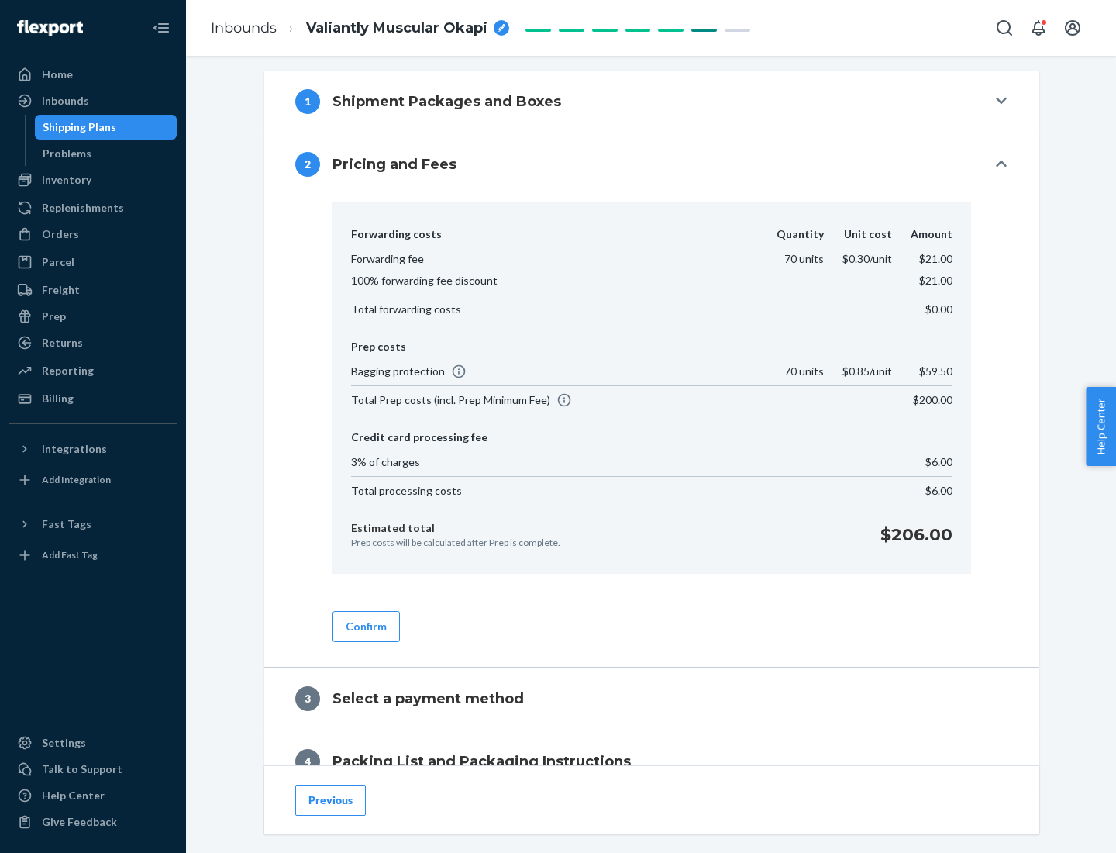
scroll to position [630, 0]
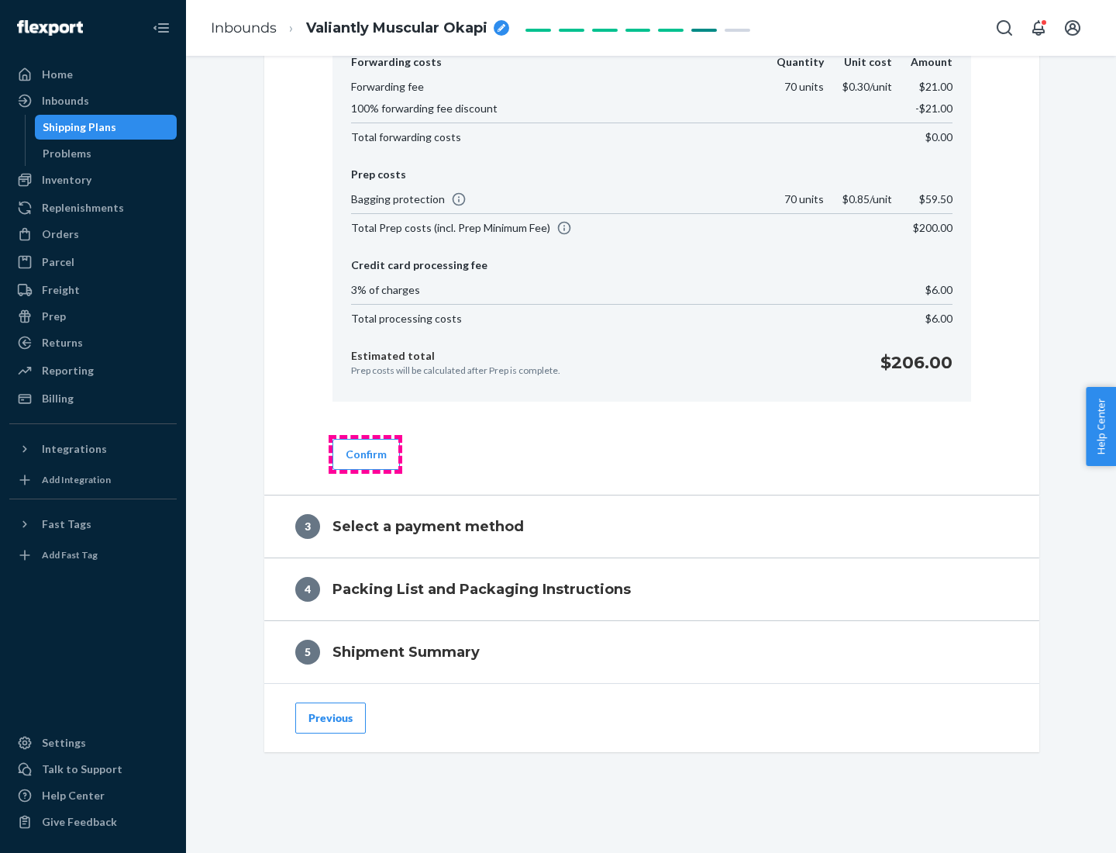
click at [365, 453] on button "Confirm" at bounding box center [366, 454] width 67 height 31
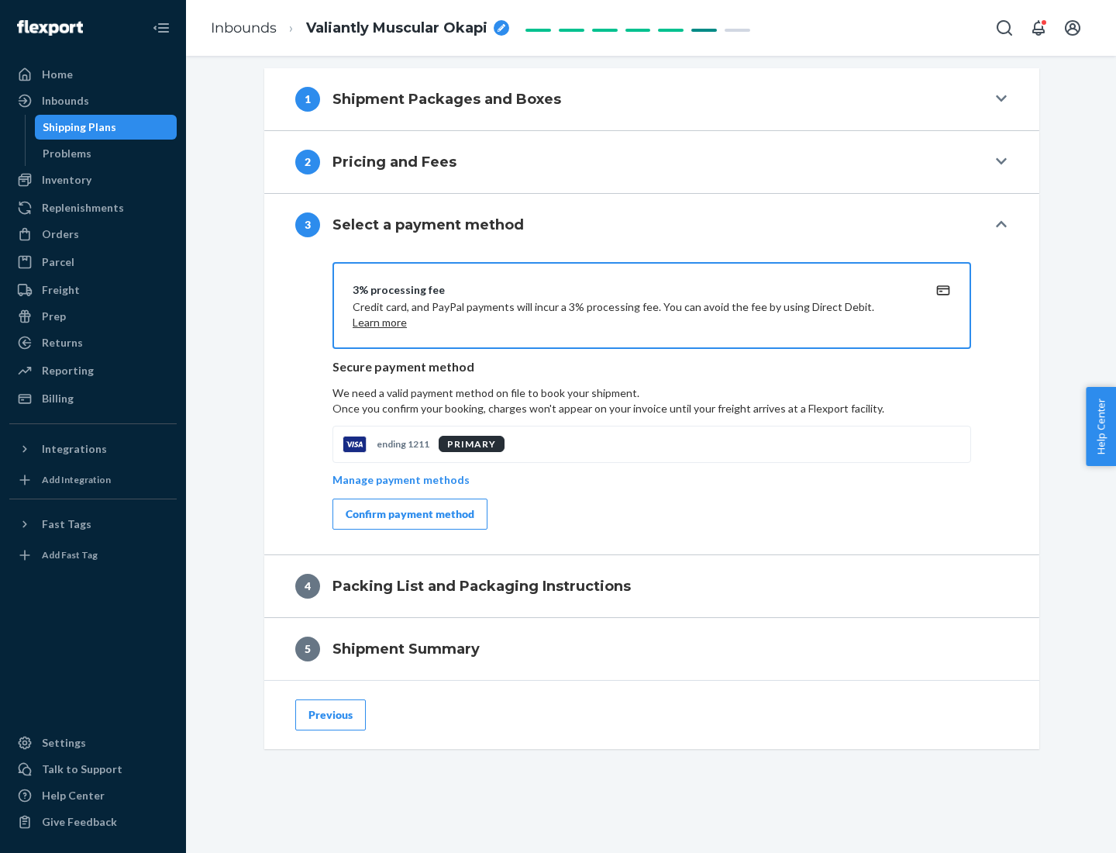
scroll to position [559, 0]
click at [408, 514] on div "Confirm payment method" at bounding box center [410, 514] width 129 height 16
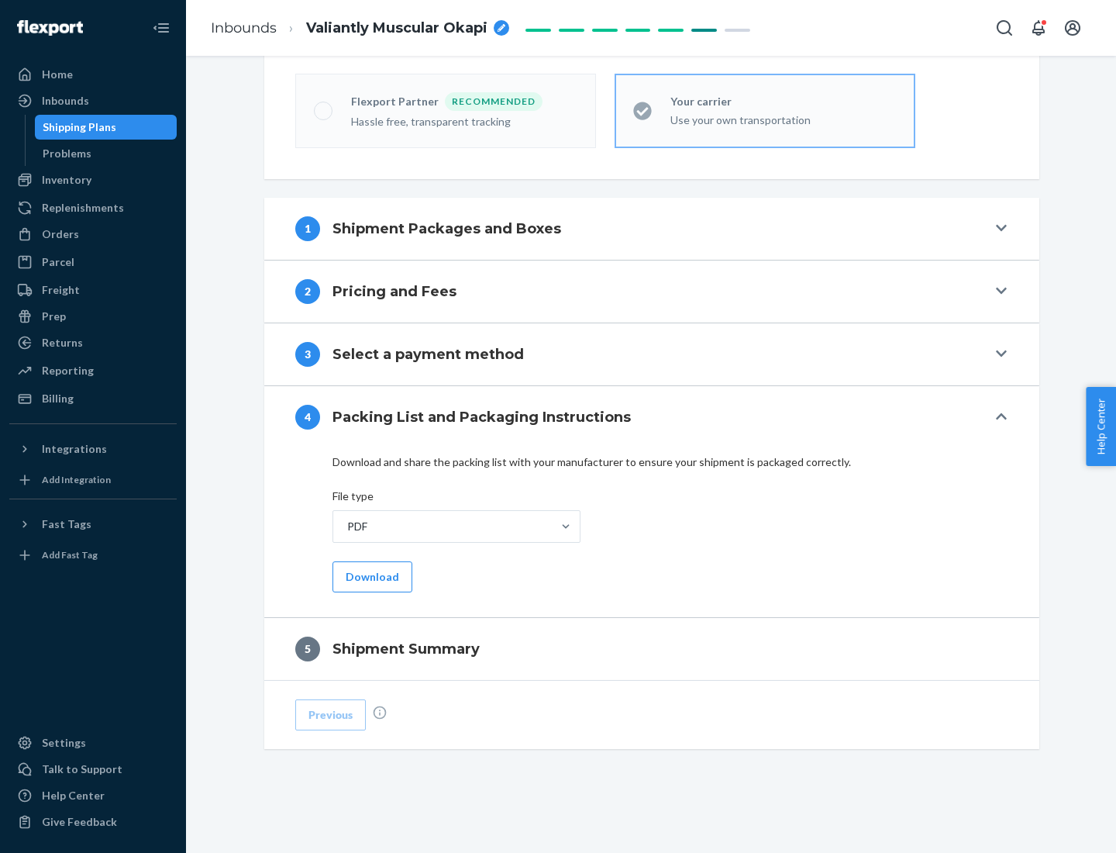
scroll to position [429, 0]
click at [371, 576] on button "Download" at bounding box center [373, 576] width 80 height 31
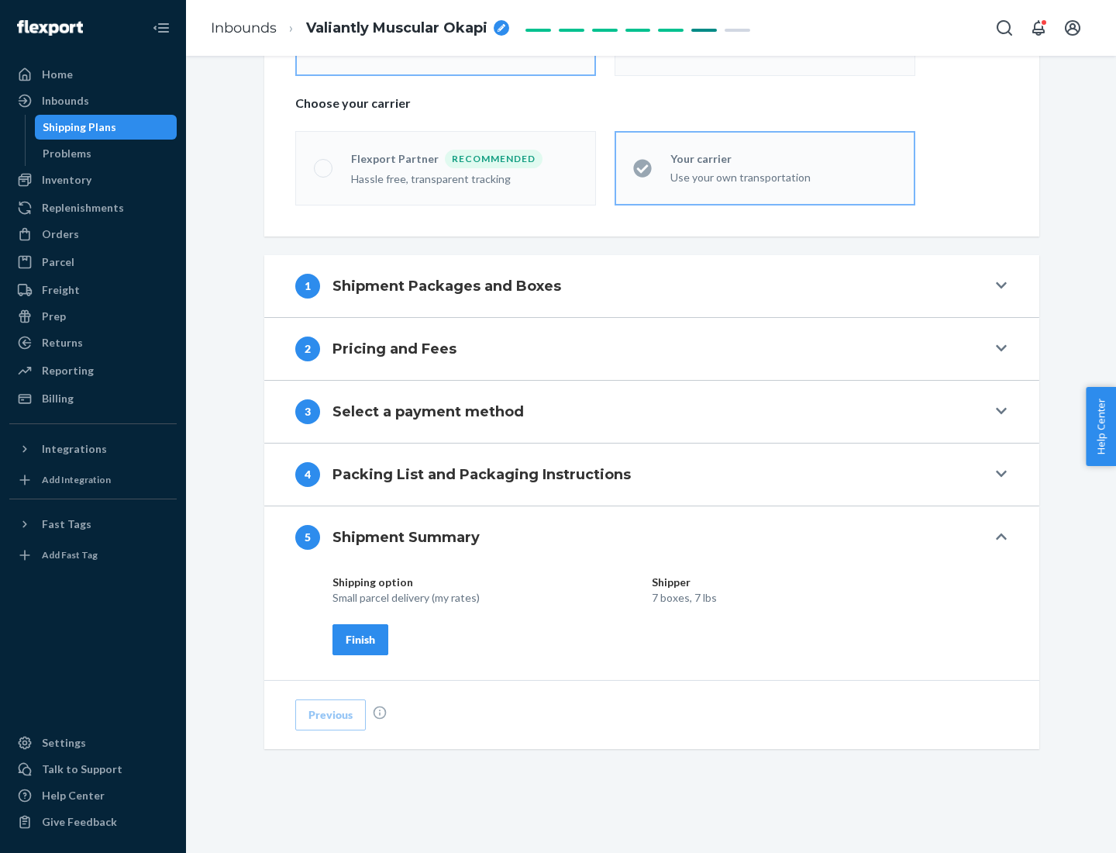
scroll to position [372, 0]
